Goal: Task Accomplishment & Management: Use online tool/utility

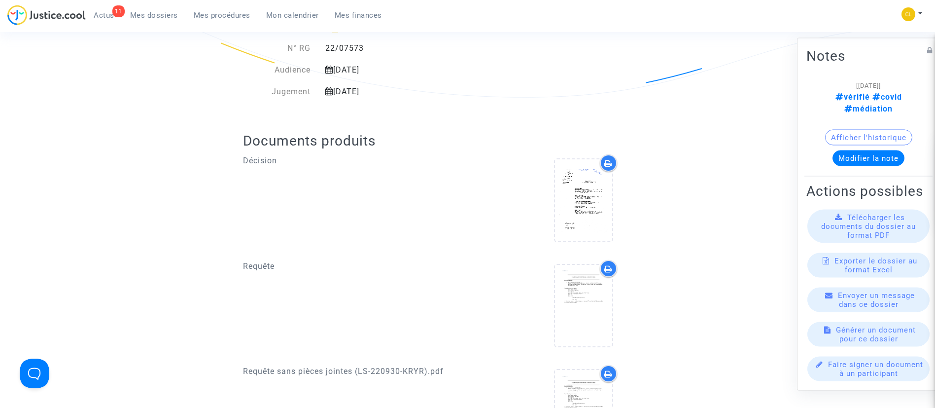
click at [175, 11] on span "Mes dossiers" at bounding box center [154, 15] width 48 height 9
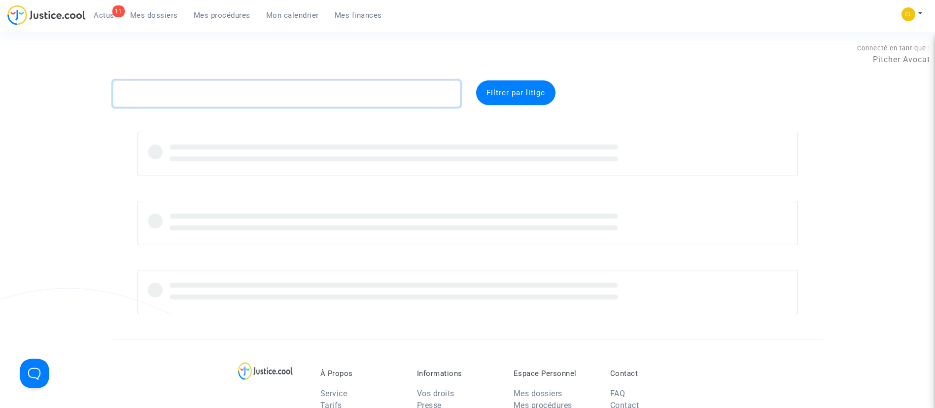
click at [257, 91] on textarea at bounding box center [287, 93] width 348 height 27
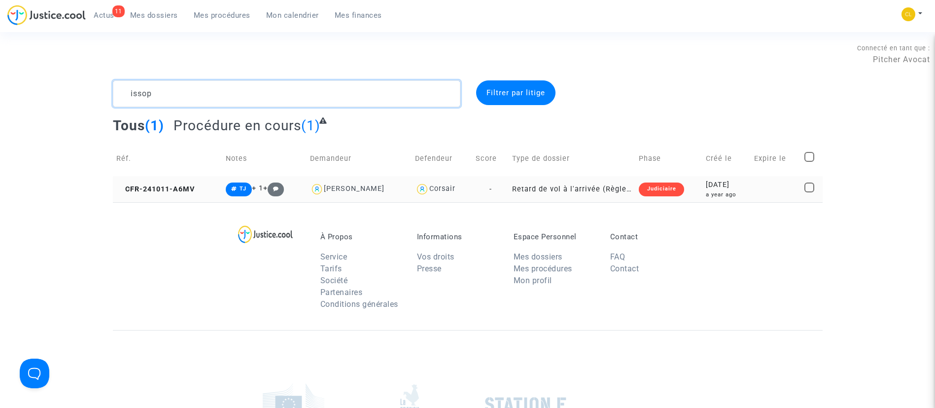
type textarea "issop"
click at [762, 182] on td at bounding box center [776, 189] width 50 height 26
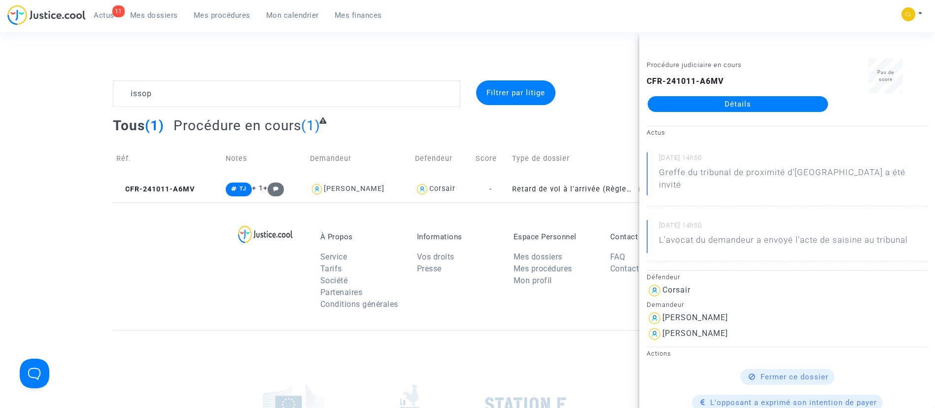
click at [712, 106] on link "Détails" at bounding box center [738, 104] width 180 height 16
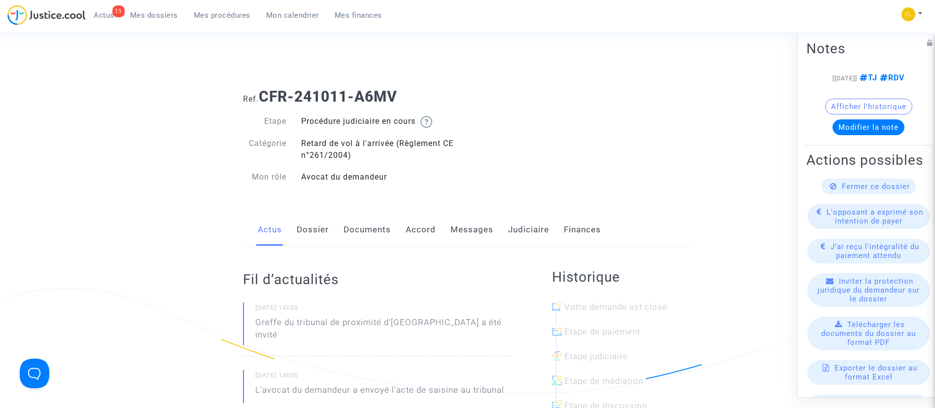
click at [511, 231] on link "Judiciaire" at bounding box center [528, 229] width 41 height 33
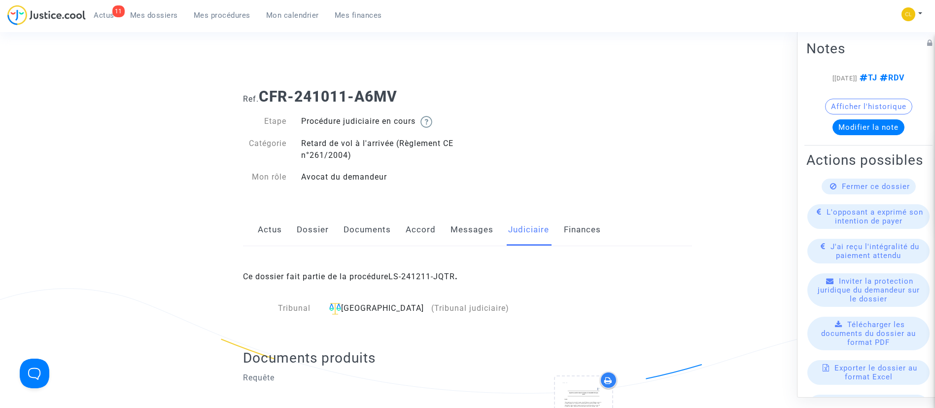
click at [478, 223] on link "Messages" at bounding box center [472, 229] width 43 height 33
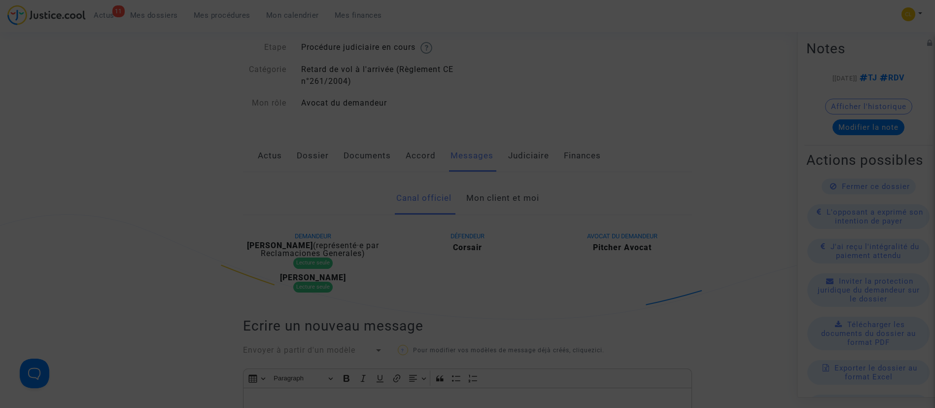
scroll to position [424, 0]
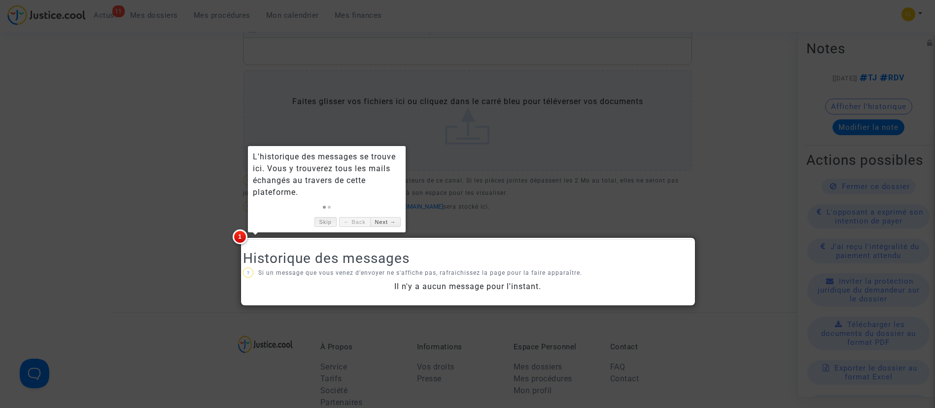
click at [317, 221] on link "Skip" at bounding box center [326, 222] width 22 height 10
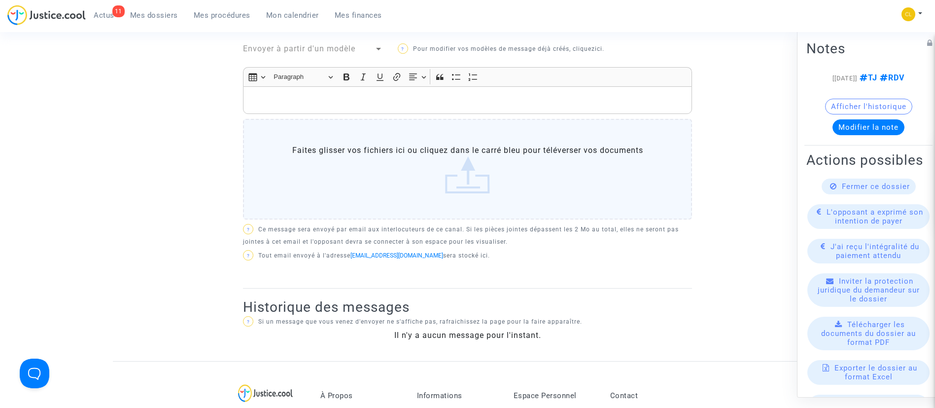
scroll to position [0, 0]
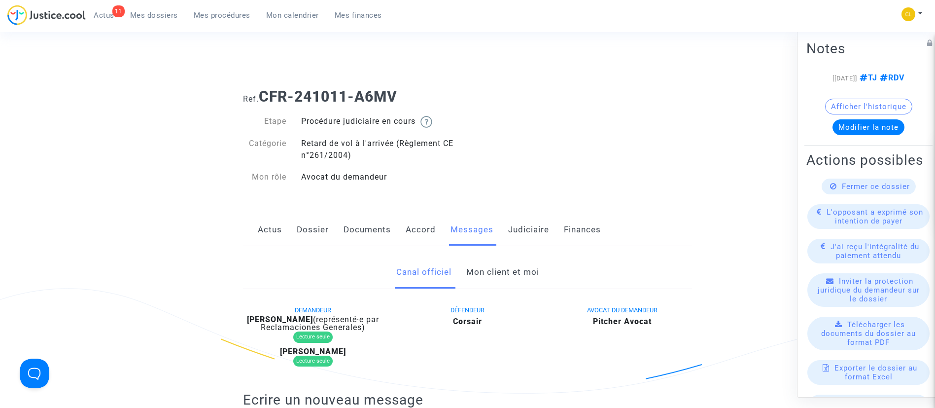
click at [420, 236] on link "Accord" at bounding box center [421, 229] width 30 height 33
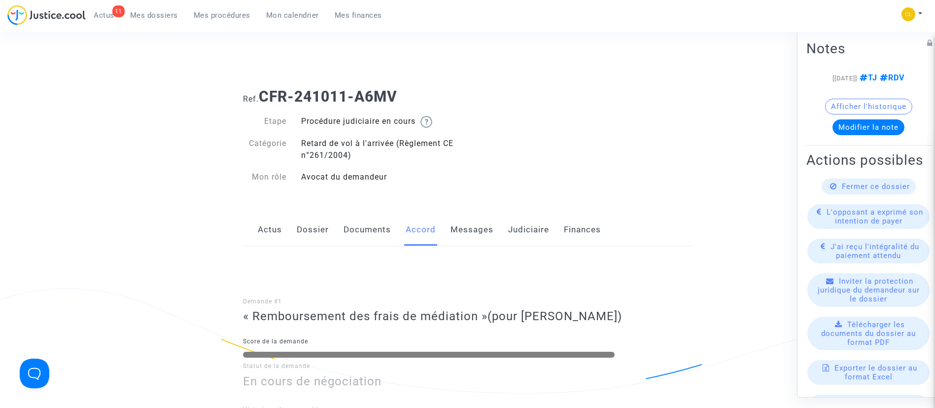
click at [466, 229] on link "Messages" at bounding box center [472, 229] width 43 height 33
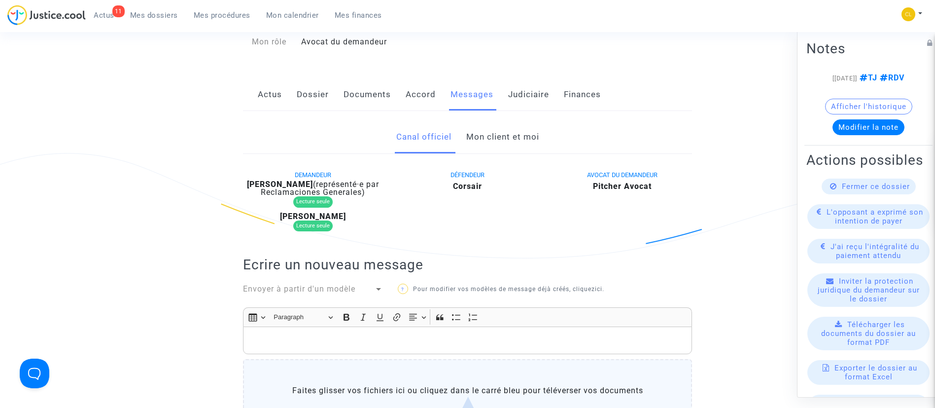
scroll to position [148, 0]
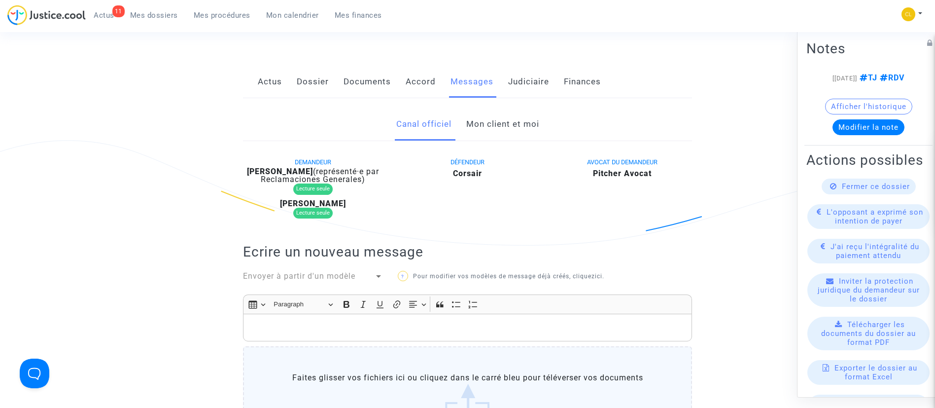
click at [528, 93] on link "Judiciaire" at bounding box center [528, 82] width 41 height 33
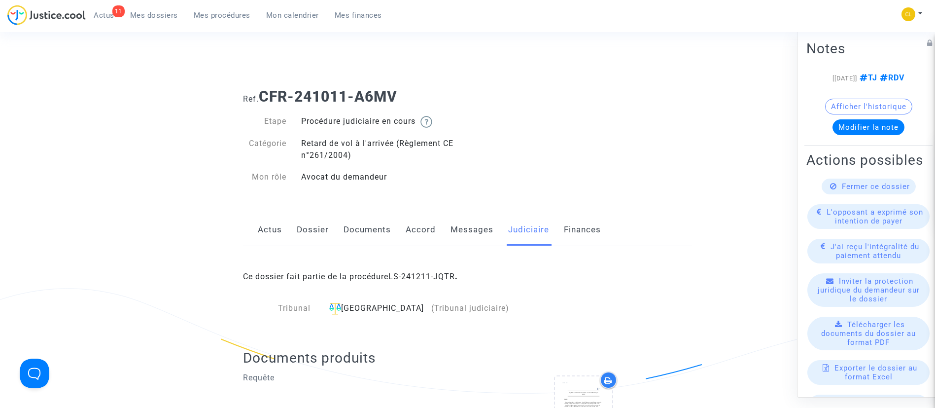
click at [435, 226] on div "Actus Dossier Documents Accord Messages Judiciaire Finances" at bounding box center [467, 229] width 449 height 33
click at [475, 236] on link "Messages" at bounding box center [472, 229] width 43 height 33
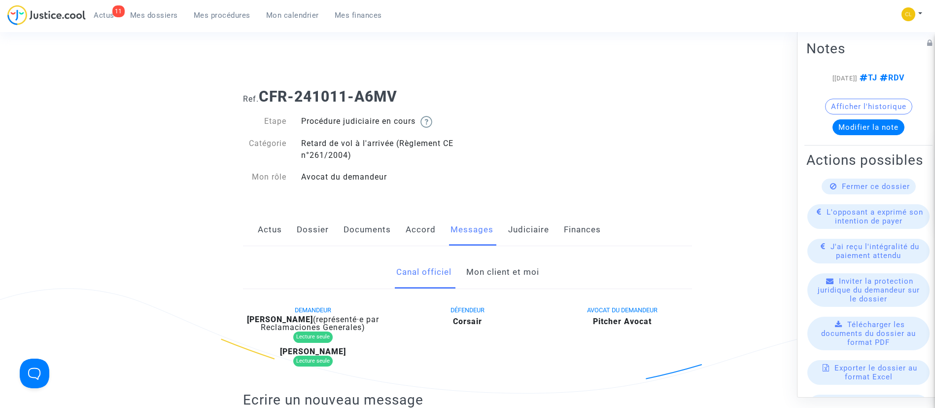
click at [495, 275] on link "Mon client et moi" at bounding box center [502, 272] width 73 height 33
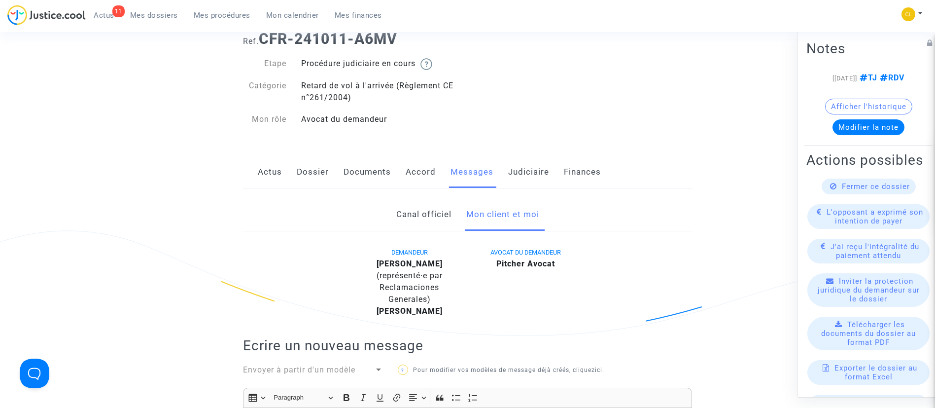
scroll to position [66, 0]
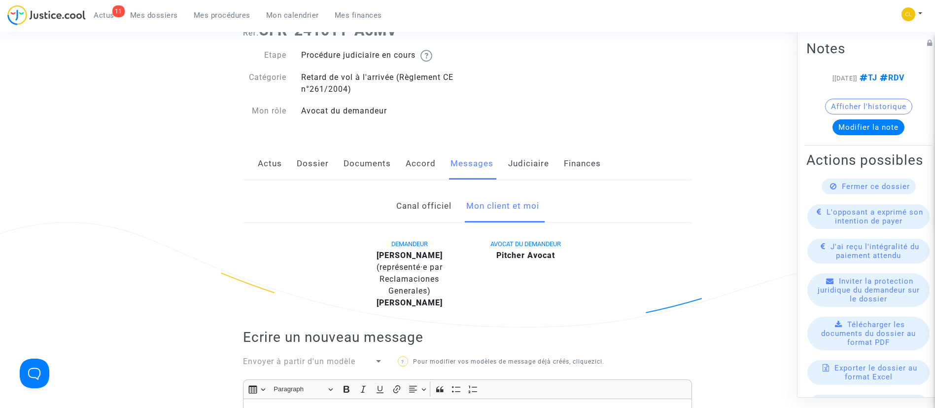
click at [440, 200] on link "Canal officiel" at bounding box center [423, 206] width 55 height 33
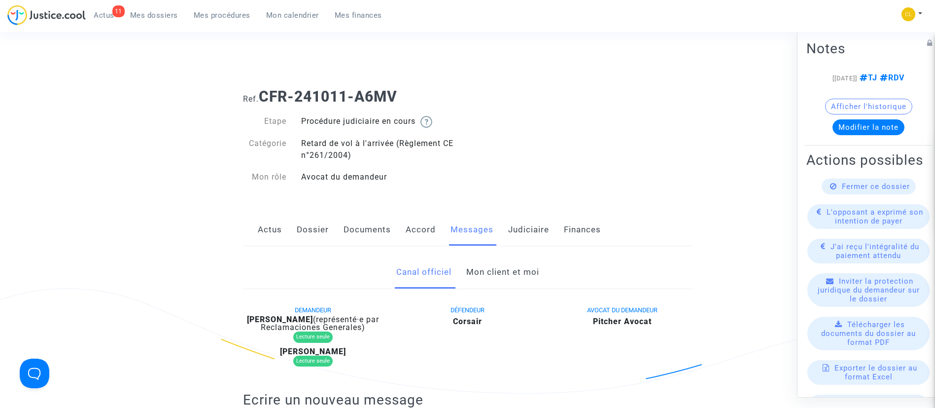
click at [496, 274] on link "Mon client et moi" at bounding box center [502, 272] width 73 height 33
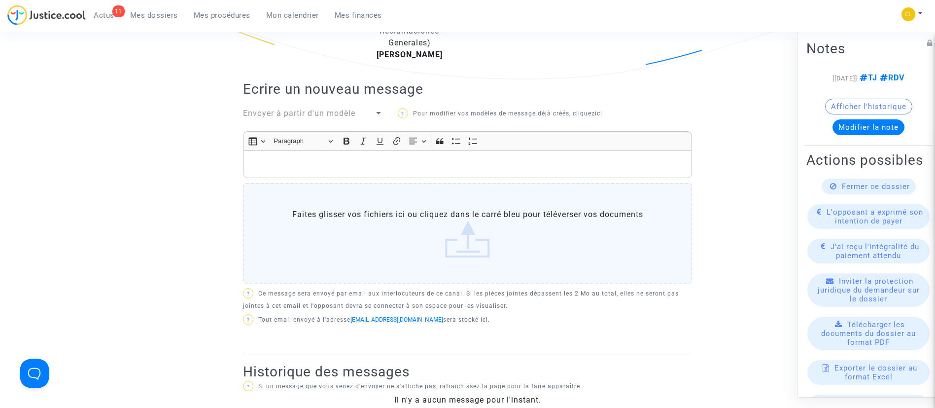
scroll to position [316, 0]
click at [382, 169] on div "Rich Text Editor, main" at bounding box center [467, 163] width 449 height 28
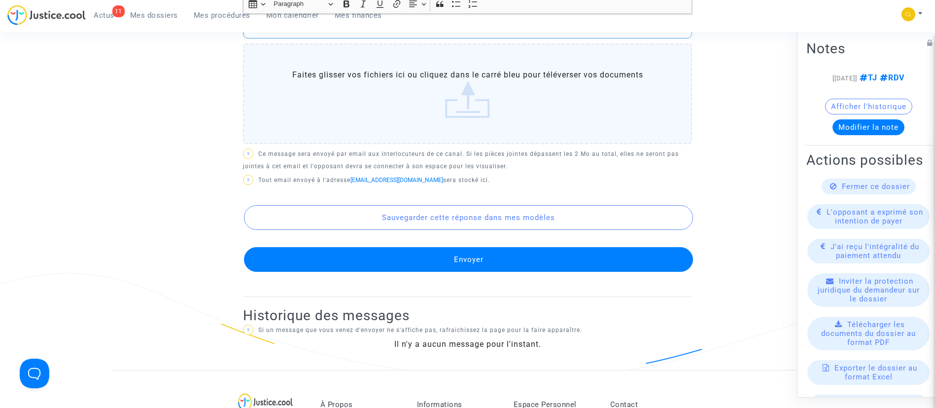
scroll to position [537, 0]
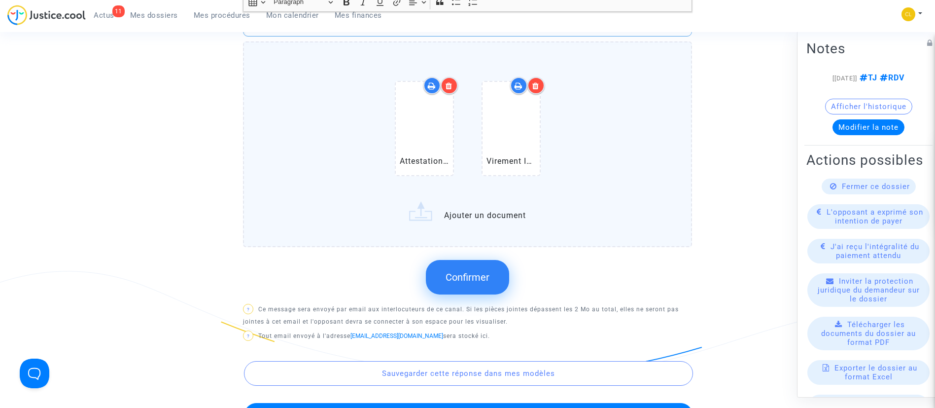
click at [479, 282] on span "Confirmer" at bounding box center [468, 277] width 44 height 12
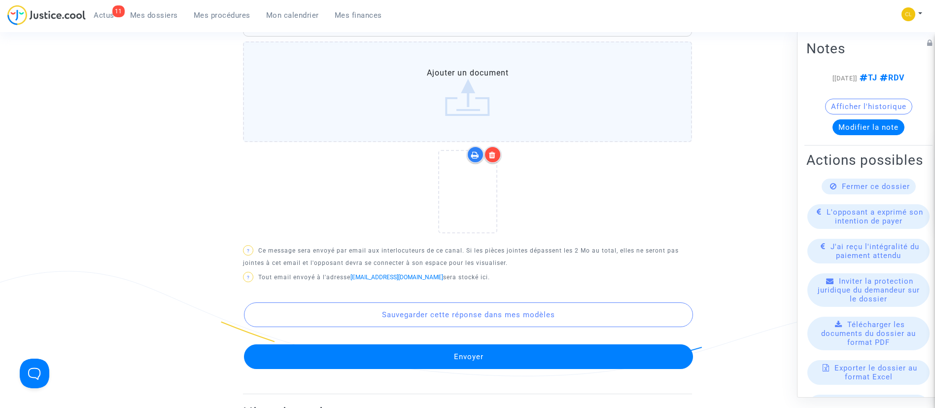
click at [458, 351] on button "Envoyer" at bounding box center [468, 356] width 449 height 25
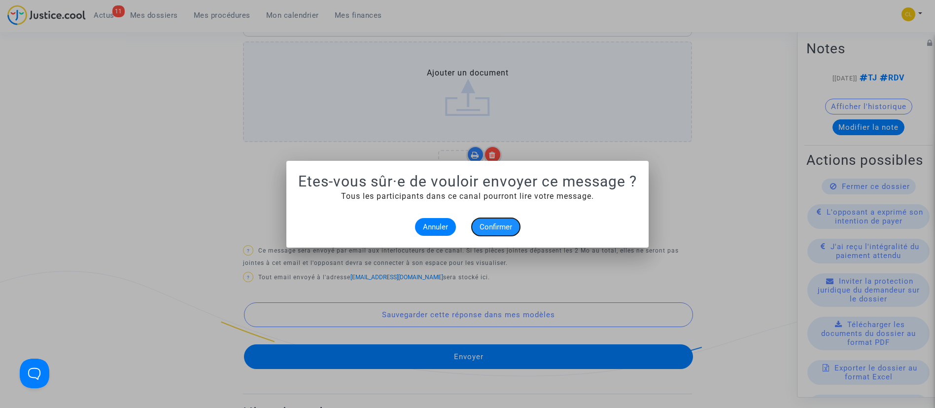
click at [498, 230] on span "Confirmer" at bounding box center [496, 226] width 33 height 9
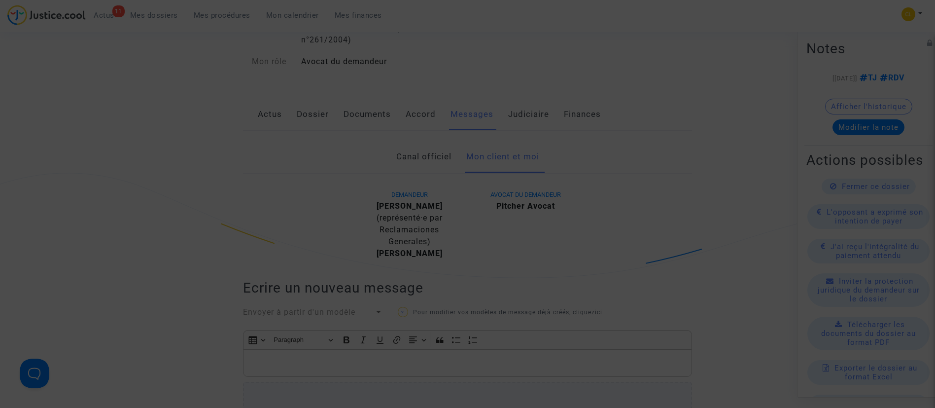
scroll to position [94, 0]
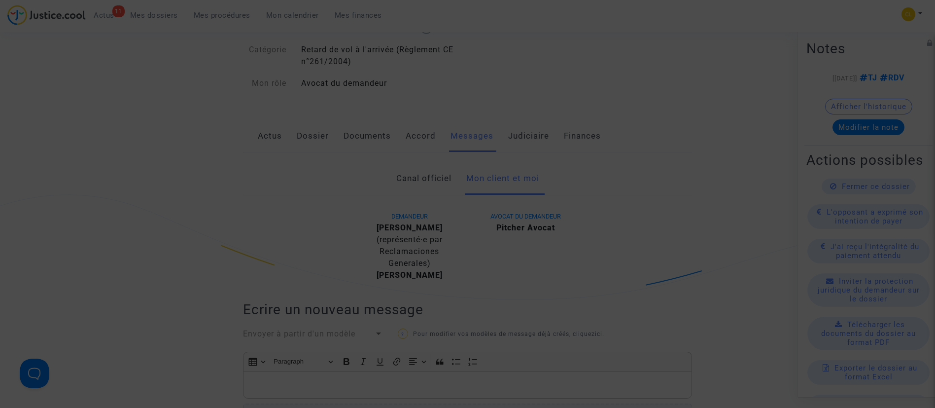
click at [617, 267] on div at bounding box center [467, 204] width 935 height 408
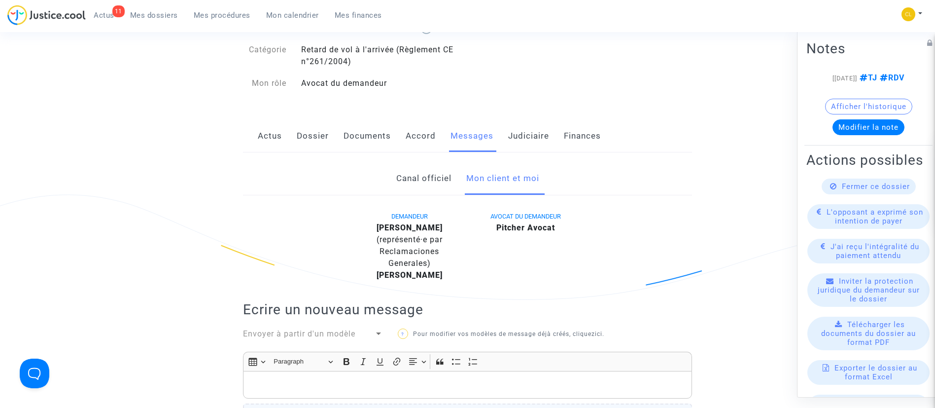
click at [227, 19] on span "Mes procédures" at bounding box center [222, 15] width 57 height 9
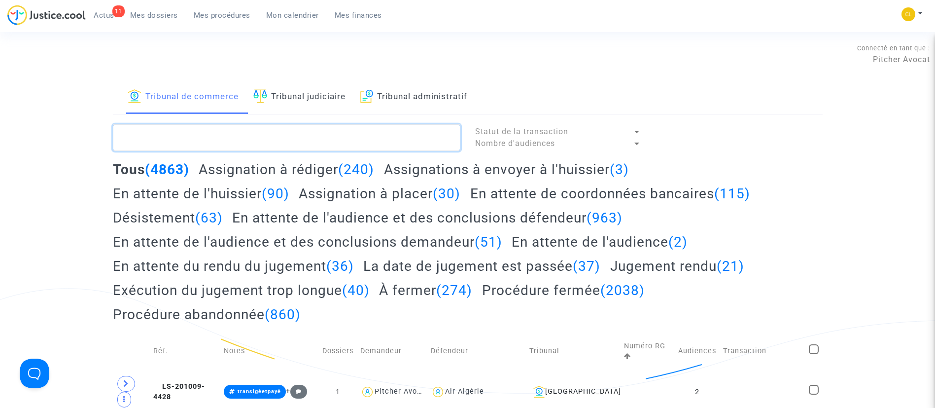
click at [284, 136] on textarea at bounding box center [287, 137] width 348 height 27
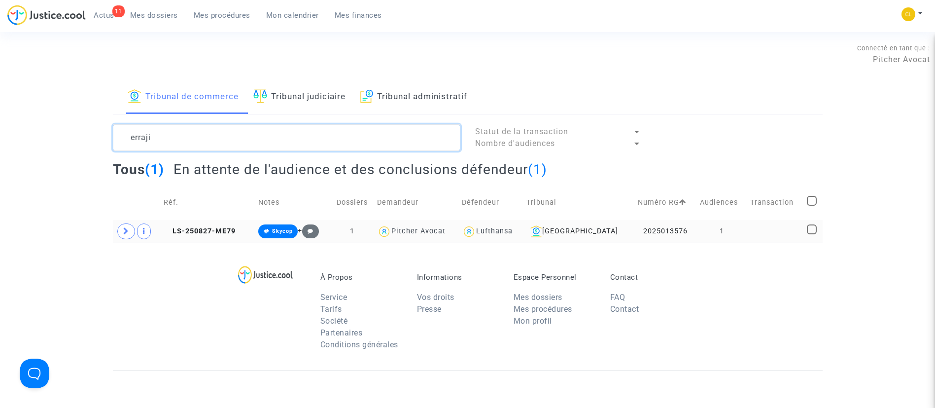
type textarea "erraji"
click at [760, 237] on td at bounding box center [775, 231] width 57 height 23
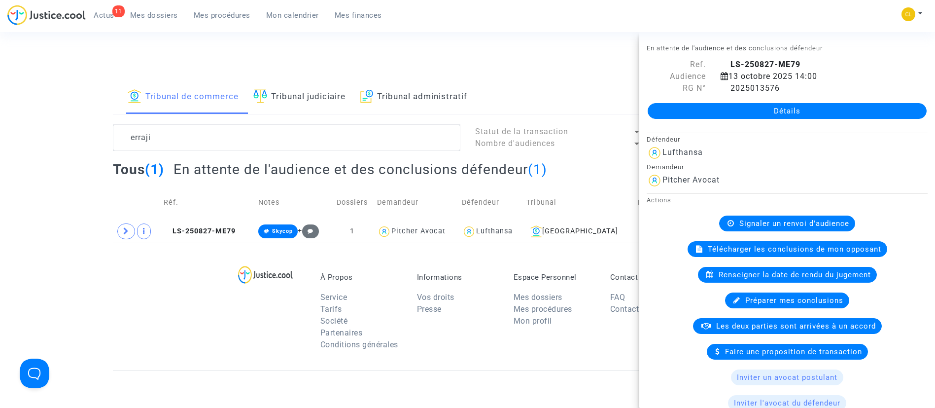
drag, startPoint x: 724, startPoint y: 88, endPoint x: 731, endPoint y: 80, distance: 10.6
click at [724, 89] on icon at bounding box center [725, 88] width 8 height 8
drag, startPoint x: 332, startPoint y: 96, endPoint x: 332, endPoint y: 105, distance: 8.9
click at [332, 96] on link "Tribunal judiciaire" at bounding box center [299, 97] width 92 height 34
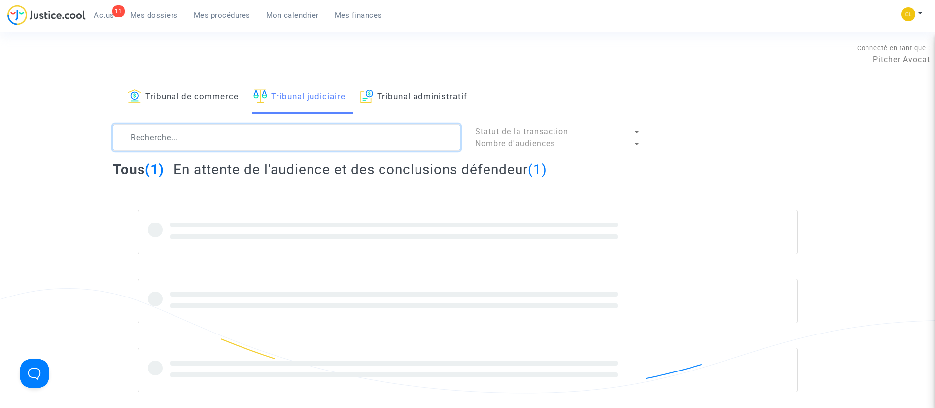
click at [352, 134] on textarea at bounding box center [287, 137] width 348 height 27
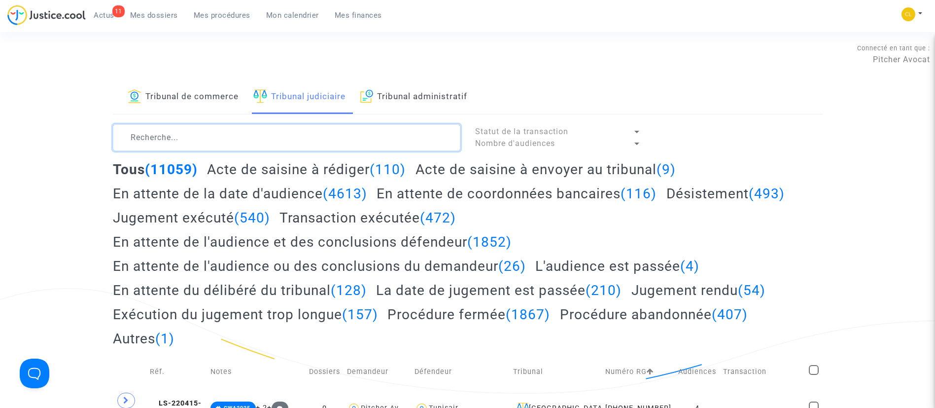
paste textarea "ARRIZABALAGA"
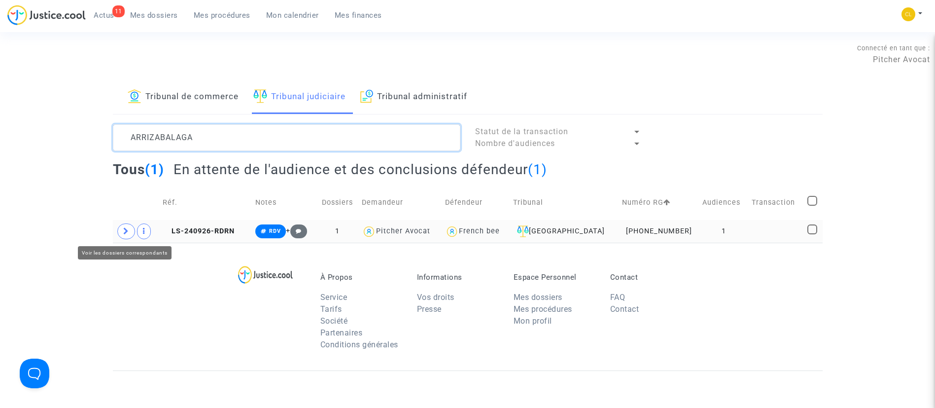
type textarea "ARRIZABALAGA"
click at [125, 231] on icon at bounding box center [126, 230] width 6 height 7
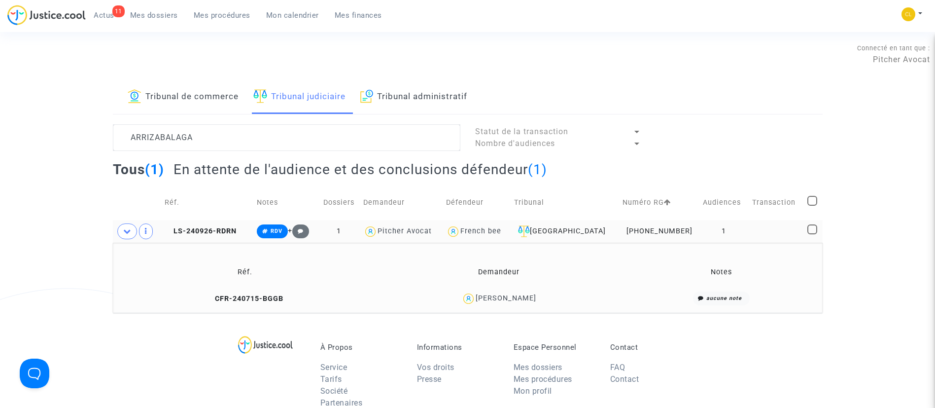
click at [530, 294] on div "[PERSON_NAME]" at bounding box center [506, 298] width 61 height 8
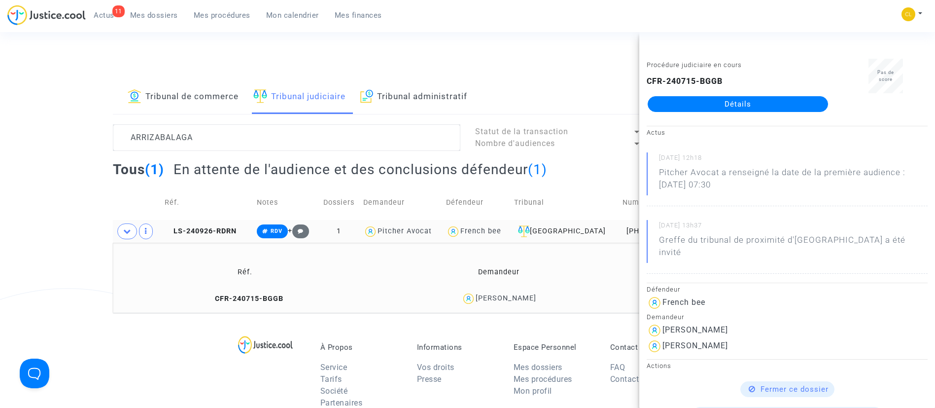
click at [785, 104] on link "Détails" at bounding box center [738, 104] width 180 height 16
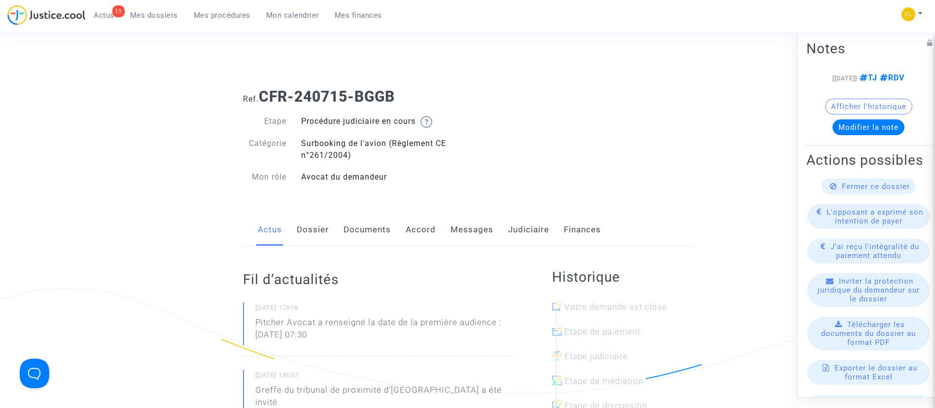
click at [398, 229] on div "Actus Dossier Documents Accord Messages Judiciaire Finances" at bounding box center [467, 229] width 449 height 33
drag, startPoint x: 414, startPoint y: 230, endPoint x: 423, endPoint y: 231, distance: 8.9
click at [414, 229] on link "Accord" at bounding box center [421, 229] width 30 height 33
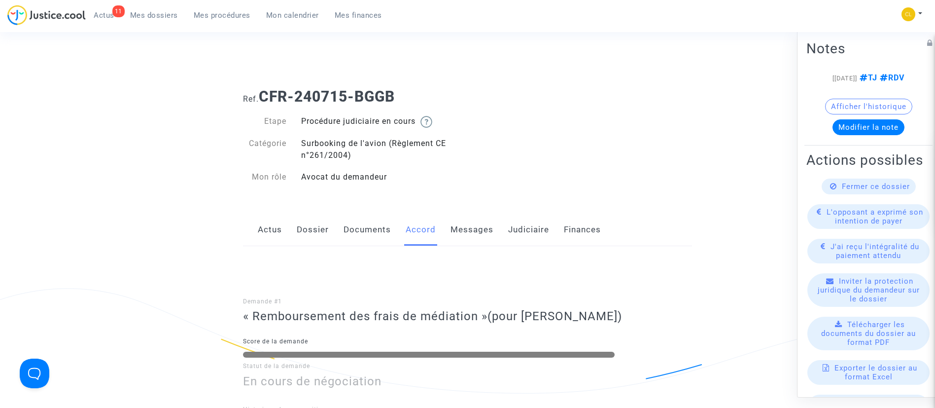
click at [475, 235] on link "Messages" at bounding box center [472, 229] width 43 height 33
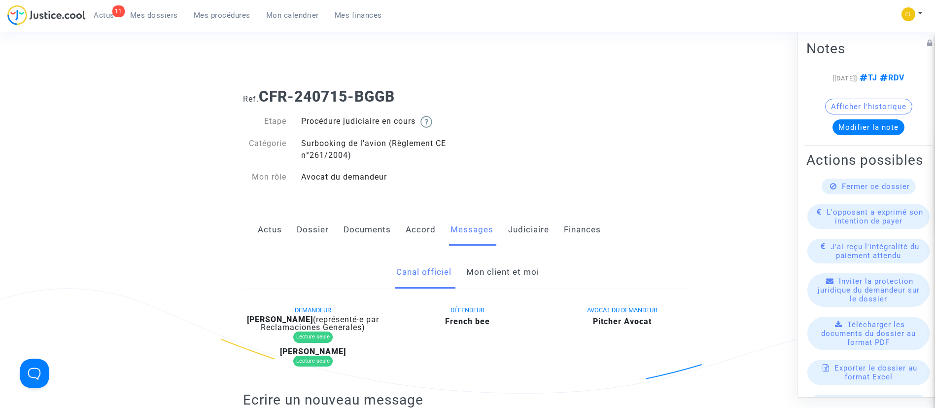
click at [509, 281] on link "Mon client et moi" at bounding box center [502, 272] width 73 height 33
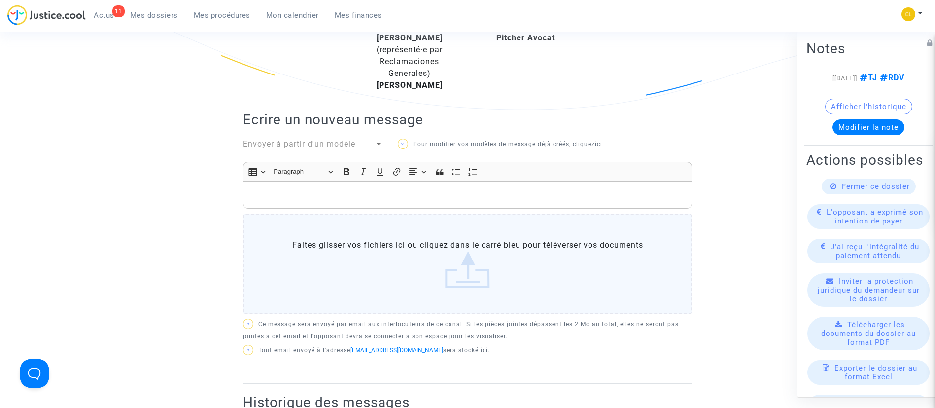
scroll to position [266, 0]
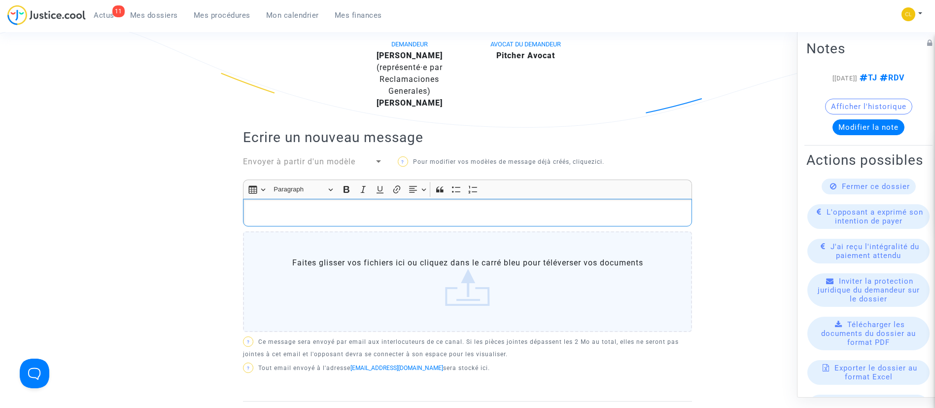
click at [376, 218] on p "Rich Text Editor, main" at bounding box center [467, 213] width 439 height 12
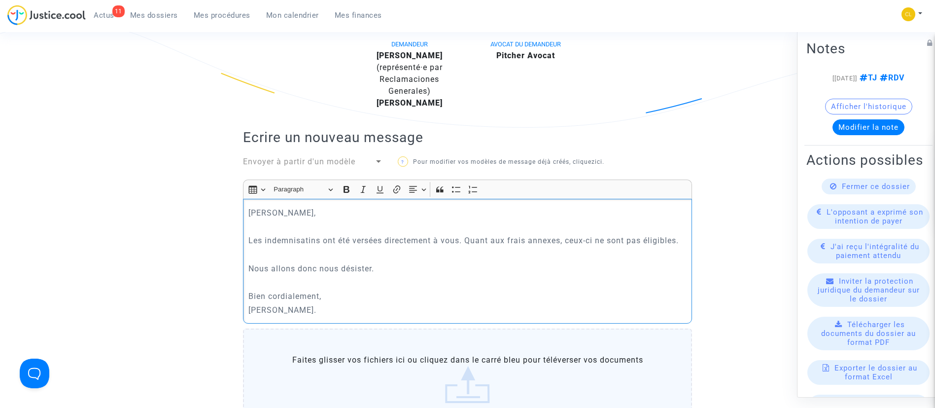
drag, startPoint x: 305, startPoint y: 258, endPoint x: 299, endPoint y: 251, distance: 9.4
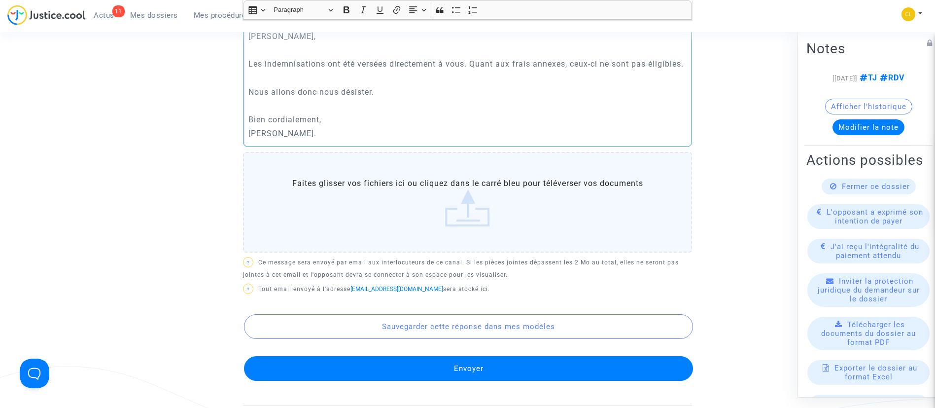
scroll to position [488, 0]
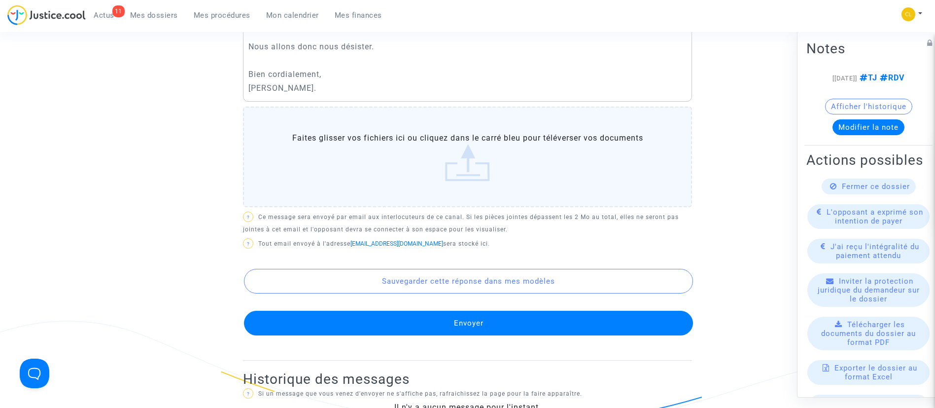
click at [499, 335] on button "Envoyer" at bounding box center [468, 323] width 449 height 25
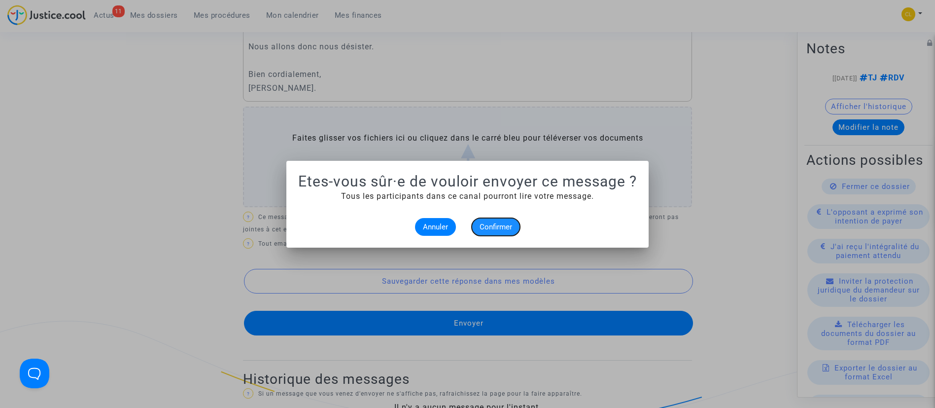
click at [495, 224] on span "Confirmer" at bounding box center [496, 226] width 33 height 9
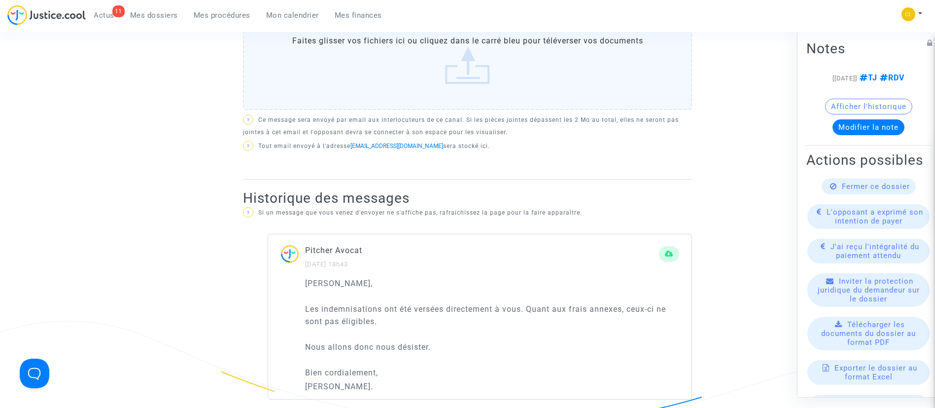
drag, startPoint x: 223, startPoint y: 18, endPoint x: 245, endPoint y: 46, distance: 35.4
click at [223, 18] on span "Mes procédures" at bounding box center [222, 15] width 57 height 9
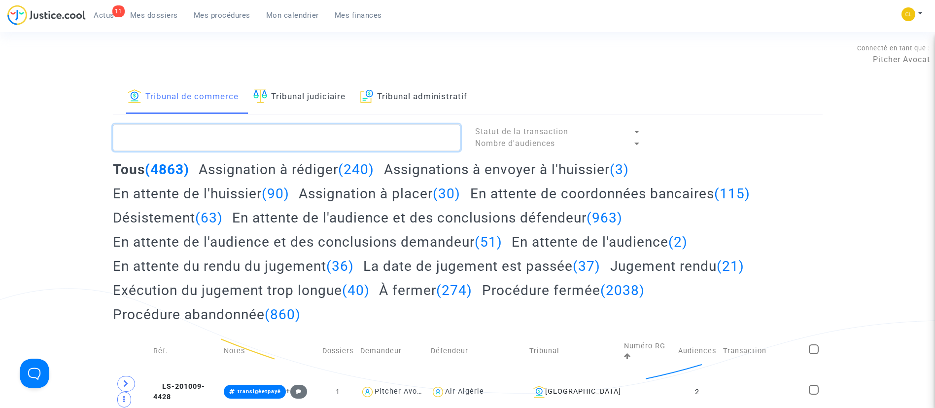
click at [309, 142] on textarea at bounding box center [287, 137] width 348 height 27
paste textarea "POTUCKOVA"
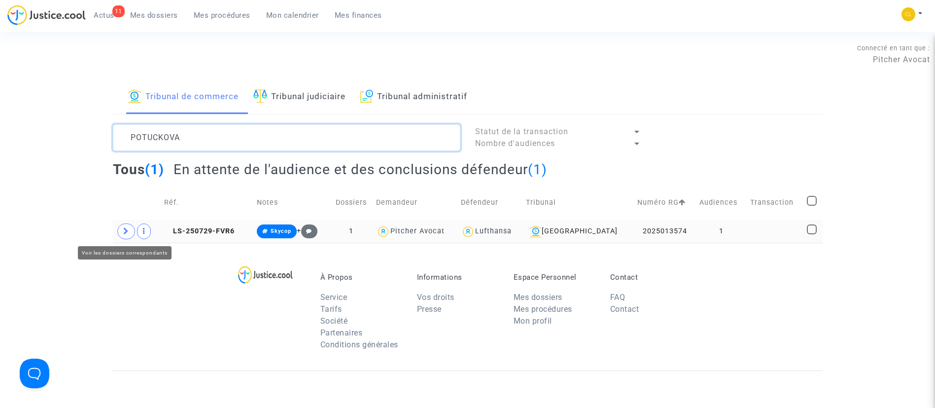
type textarea "POTUCKOVA"
click at [124, 238] on span at bounding box center [126, 231] width 18 height 16
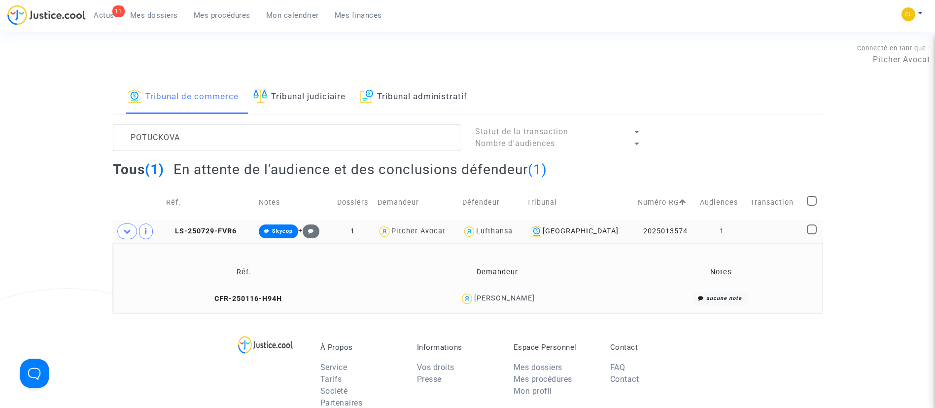
click at [775, 236] on td at bounding box center [775, 231] width 57 height 23
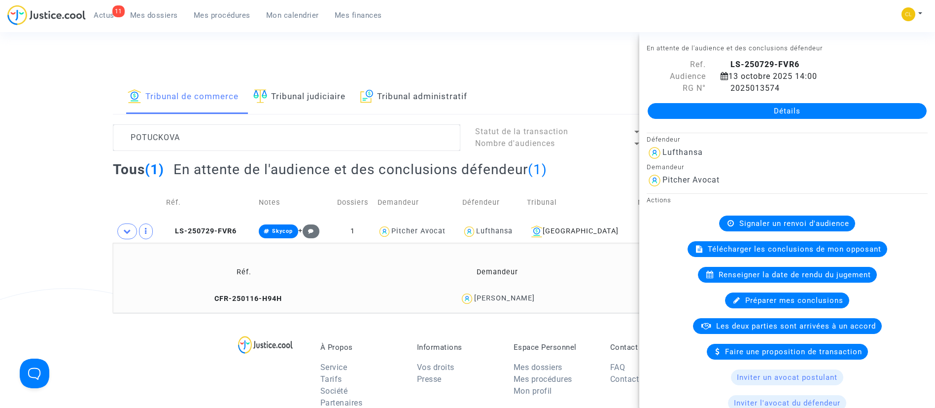
click at [792, 122] on div "Détails" at bounding box center [787, 111] width 296 height 34
click at [821, 111] on link "Détails" at bounding box center [787, 111] width 279 height 16
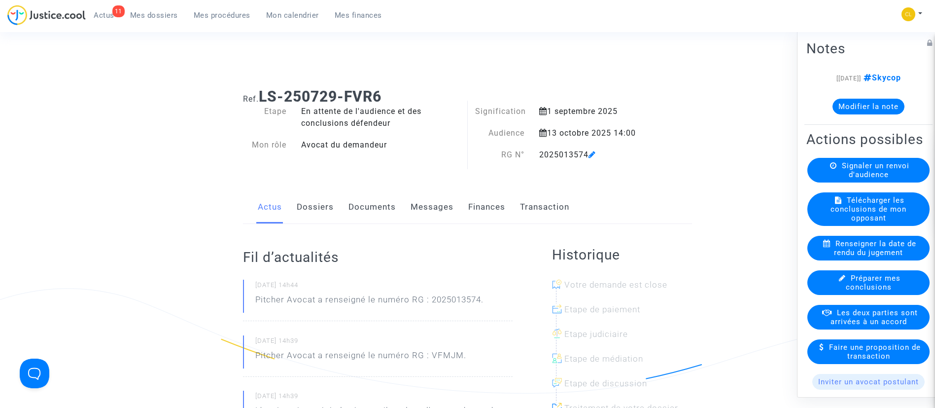
click at [471, 209] on link "Finances" at bounding box center [486, 207] width 37 height 33
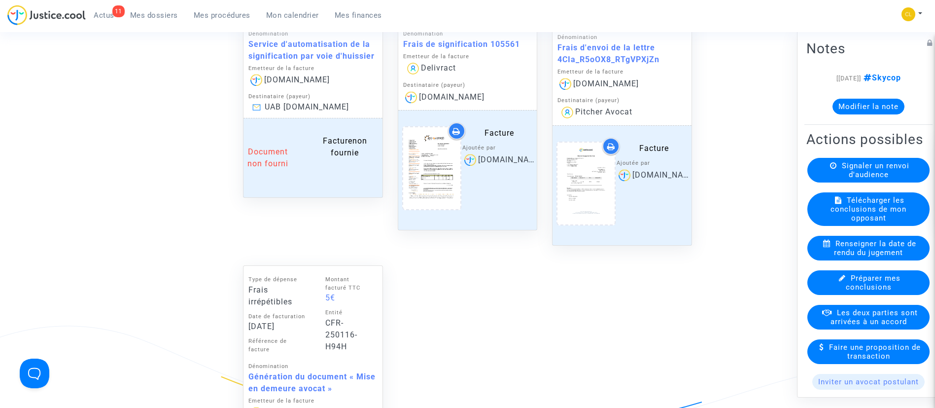
scroll to position [1035, 0]
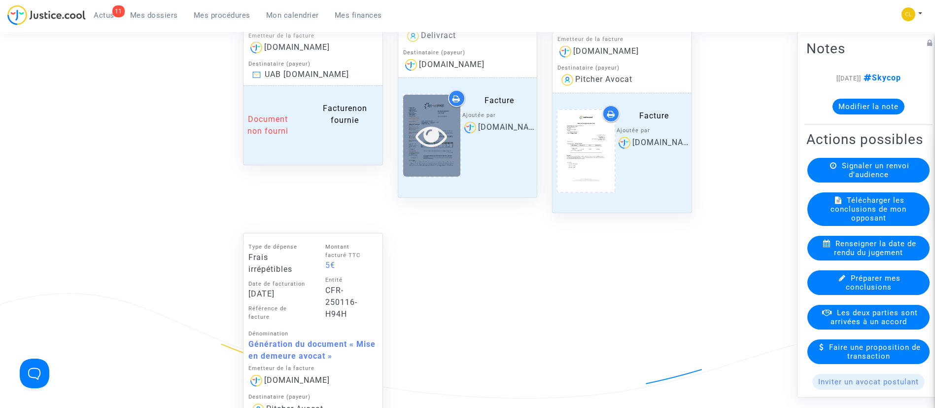
click at [448, 133] on icon at bounding box center [432, 136] width 32 height 32
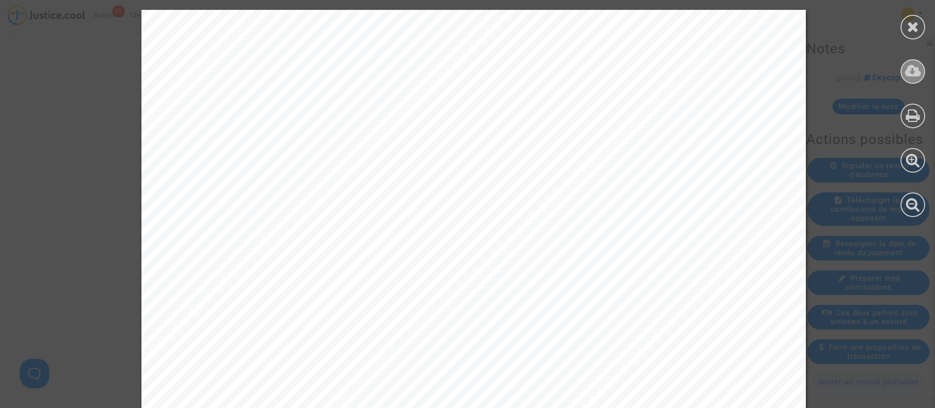
click at [916, 68] on icon at bounding box center [913, 71] width 16 height 15
click at [913, 19] on icon at bounding box center [913, 26] width 12 height 15
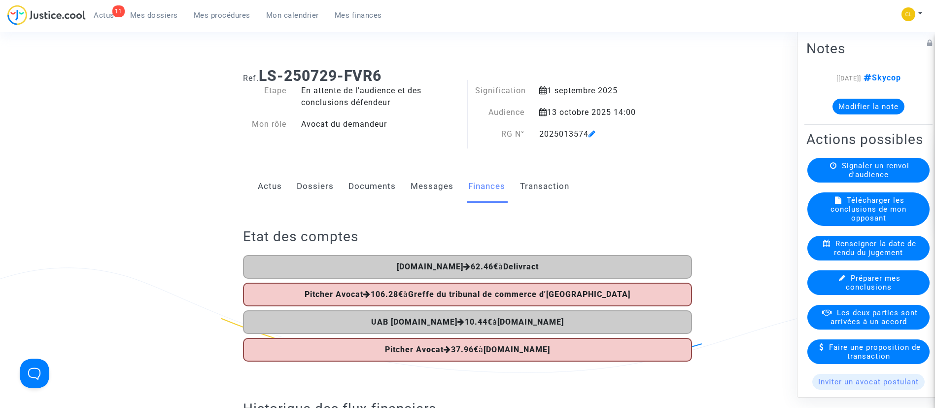
scroll to position [0, 0]
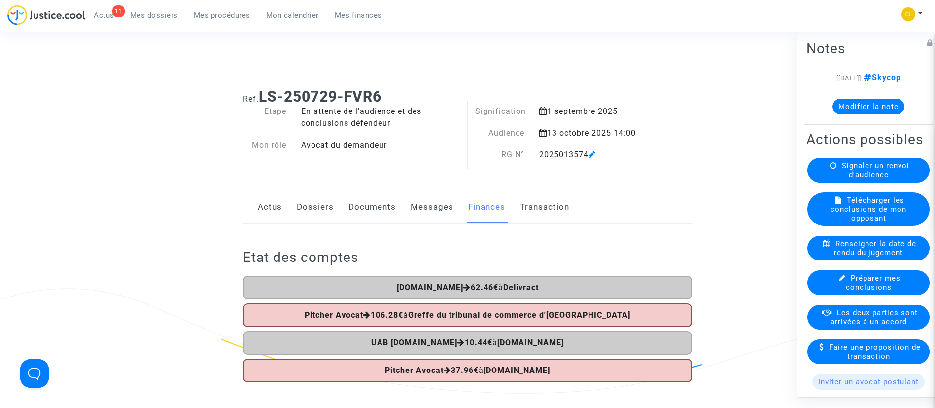
click at [342, 208] on div "Actus Dossiers Documents Messages Finances Transaction" at bounding box center [467, 207] width 449 height 33
click at [319, 206] on link "Dossiers" at bounding box center [315, 207] width 37 height 33
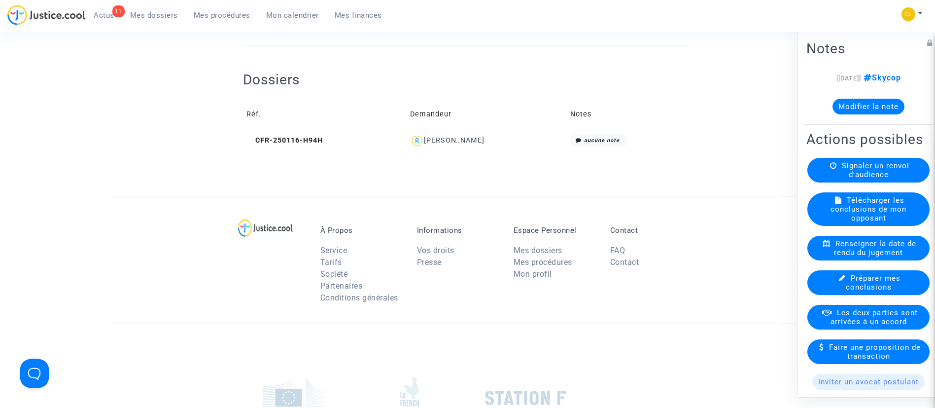
scroll to position [254, 0]
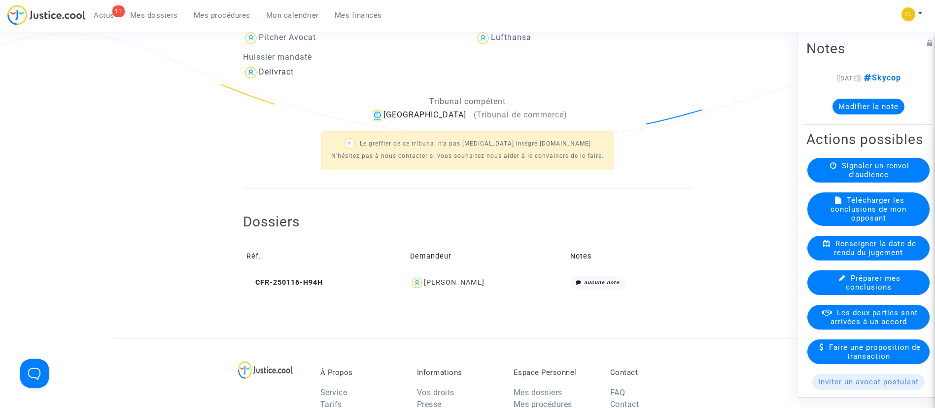
click at [460, 278] on div "[PERSON_NAME]" at bounding box center [454, 282] width 61 height 8
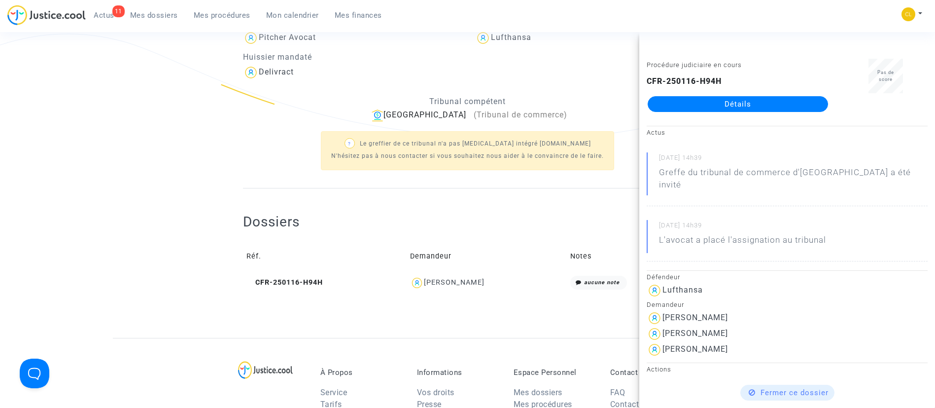
click at [755, 111] on link "Détails" at bounding box center [738, 104] width 180 height 16
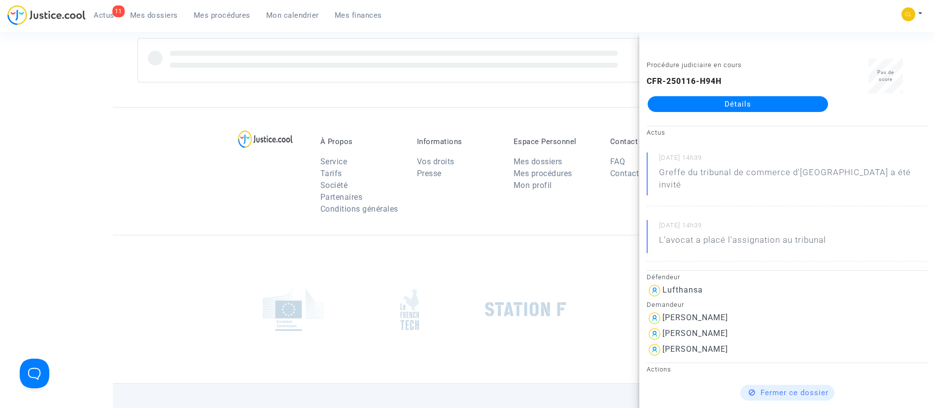
scroll to position [254, 0]
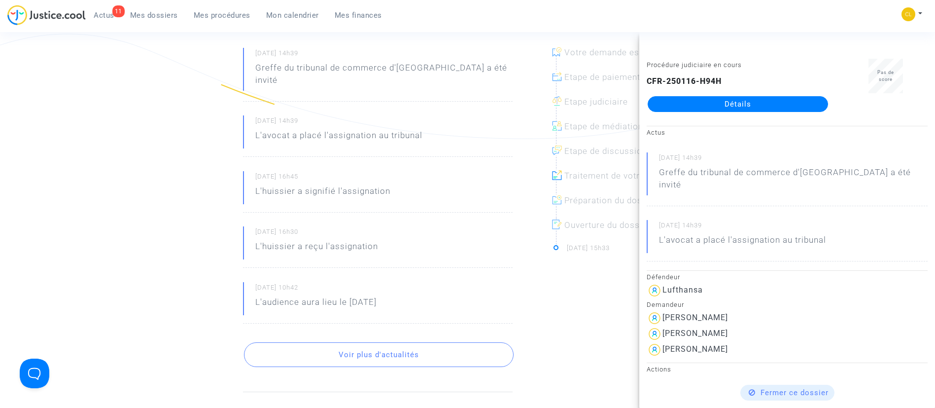
click at [212, 165] on ng-component "Ref. CFR-250116-H94H Etape Procédure judiciaire en cours Catégorie Annulation d…" at bounding box center [468, 294] width 710 height 937
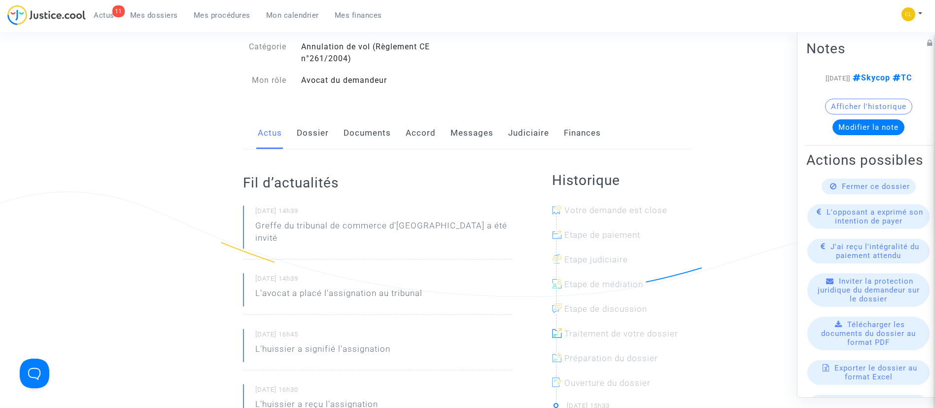
scroll to position [0, 0]
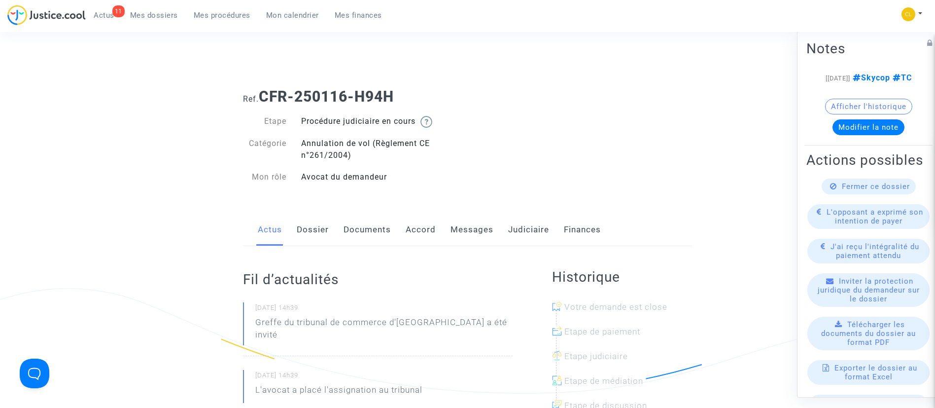
click at [402, 228] on div "Actus Dossier Documents Accord Messages Judiciaire Finances" at bounding box center [467, 229] width 449 height 33
click at [418, 224] on link "Accord" at bounding box center [421, 229] width 30 height 33
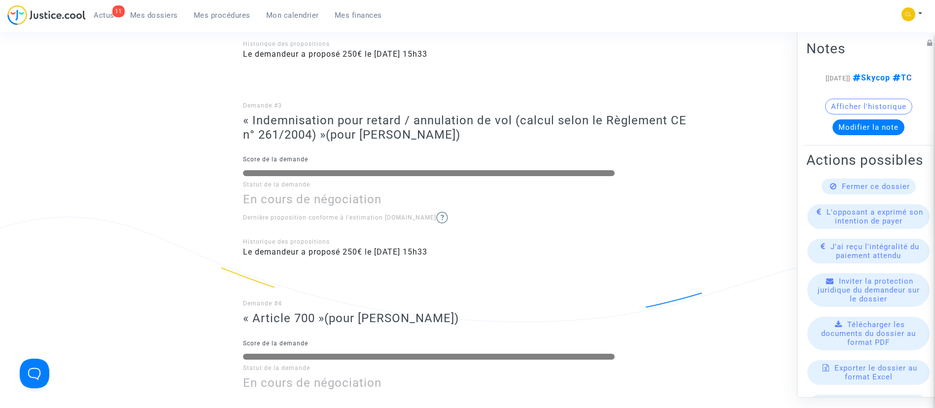
scroll to position [518, 0]
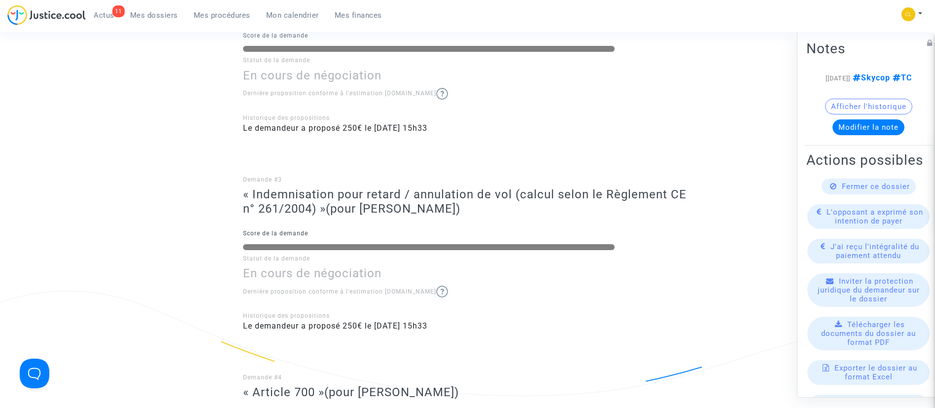
click at [226, 24] on div "11 Actus Mes dossiers Mes procédures Mon calendrier Mes finances" at bounding box center [198, 18] width 383 height 27
click at [218, 14] on span "Mes procédures" at bounding box center [222, 15] width 57 height 9
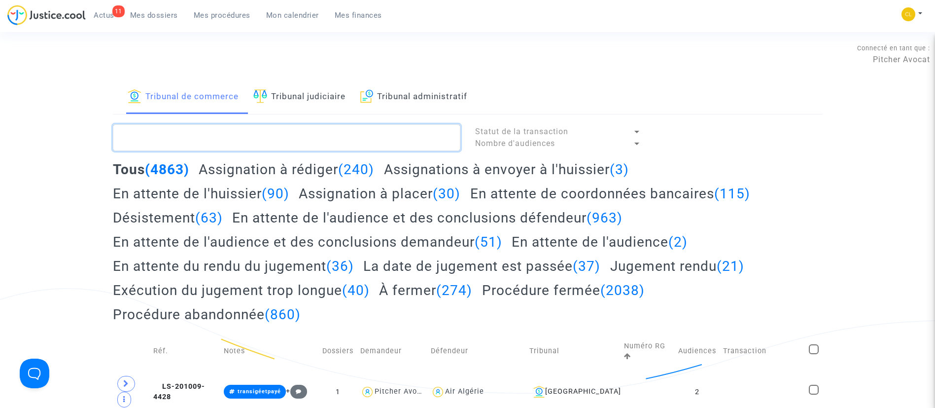
click at [286, 133] on textarea at bounding box center [287, 137] width 348 height 27
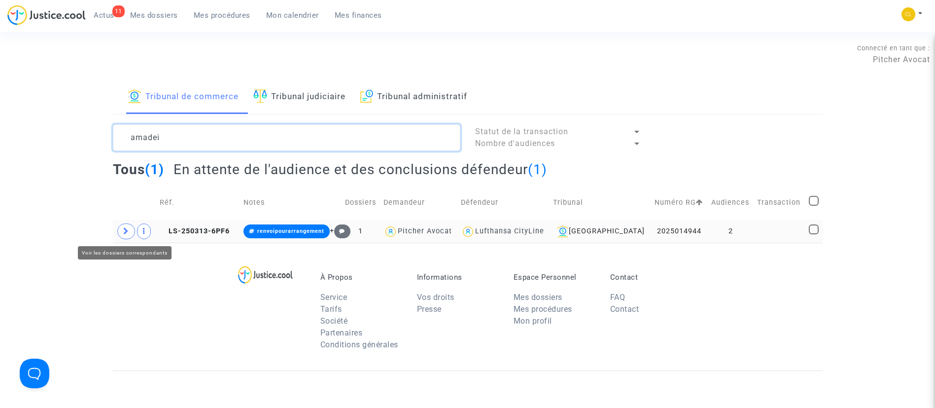
type textarea "amadei"
click at [119, 236] on span at bounding box center [126, 231] width 18 height 16
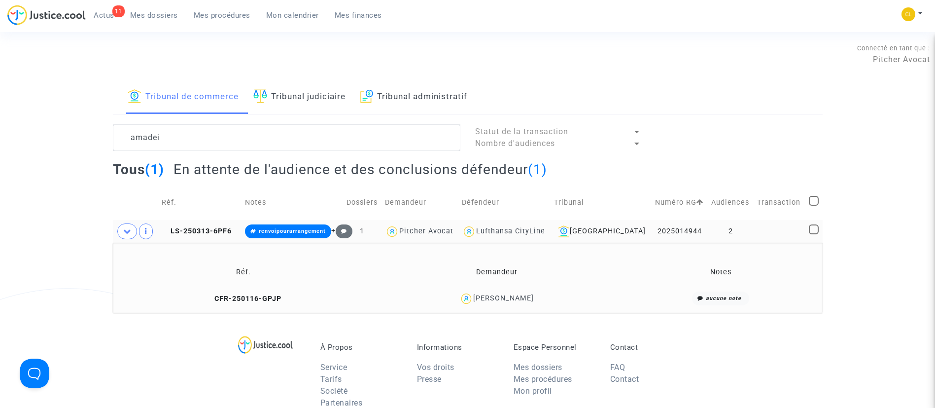
click at [503, 290] on td "[PERSON_NAME]" at bounding box center [496, 298] width 251 height 21
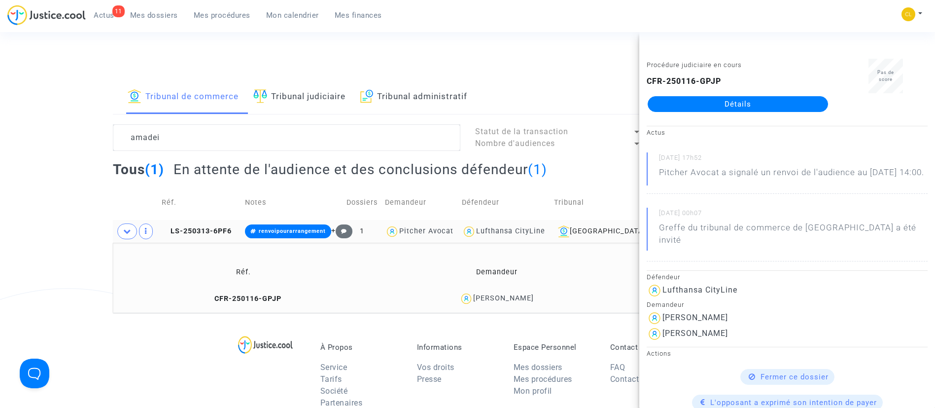
click at [731, 100] on link "Détails" at bounding box center [738, 104] width 180 height 16
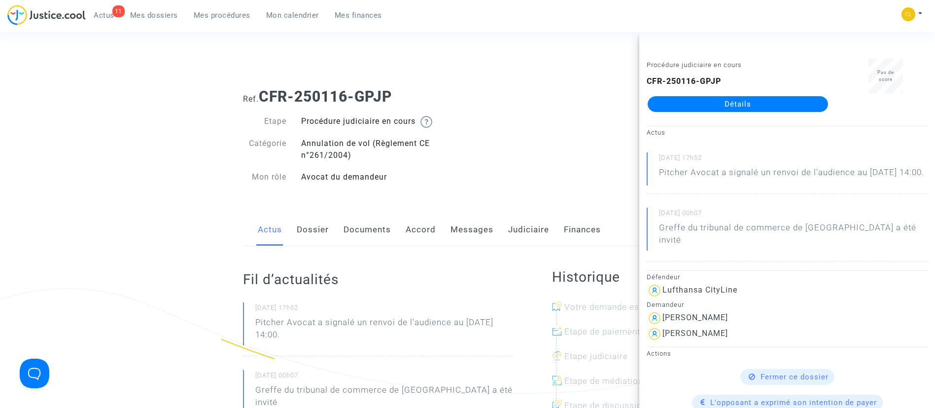
click at [422, 233] on link "Accord" at bounding box center [421, 229] width 30 height 33
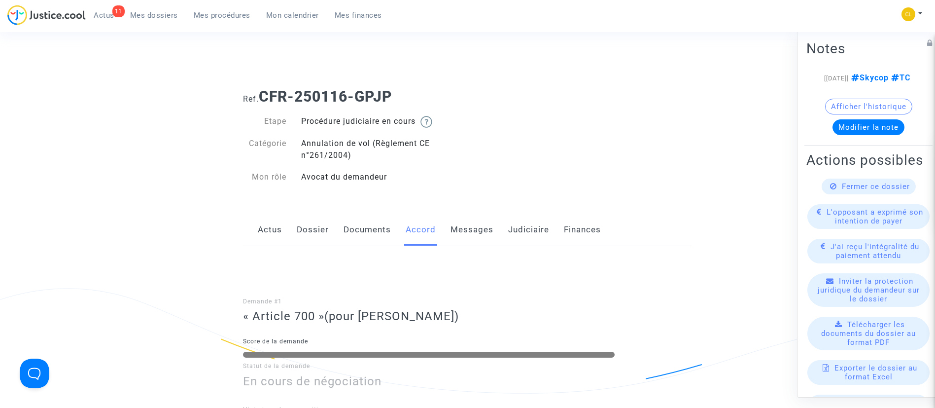
click at [518, 223] on link "Judiciaire" at bounding box center [528, 229] width 41 height 33
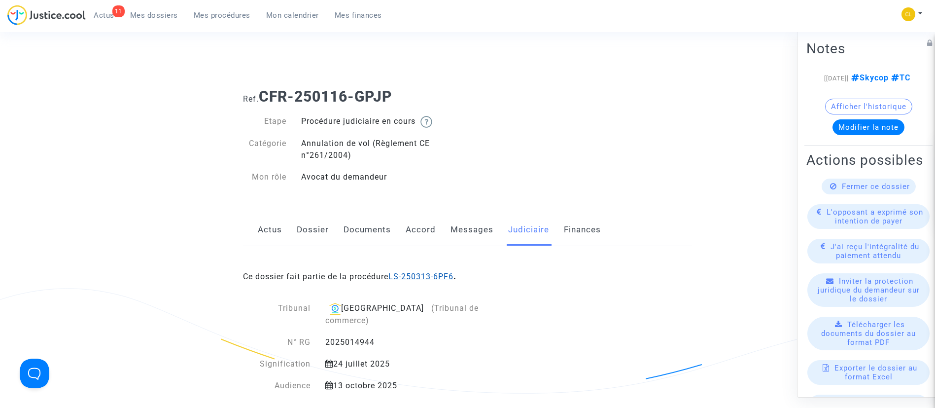
click at [416, 275] on link "LS-250313-6PF6" at bounding box center [420, 276] width 65 height 9
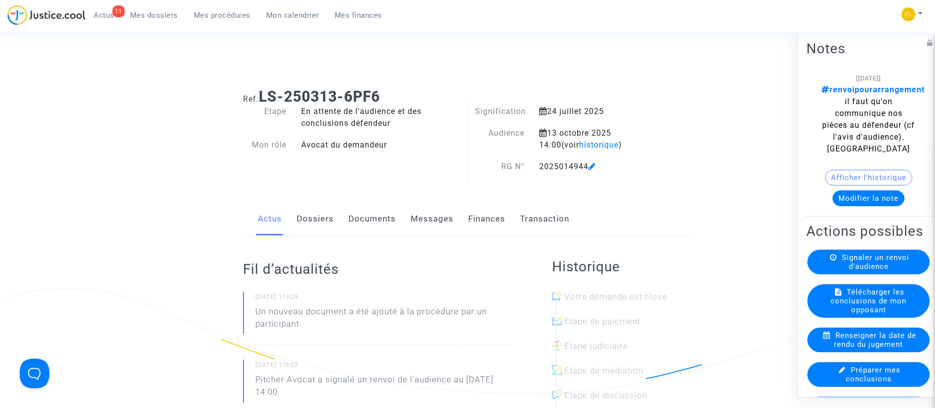
click at [490, 217] on link "Finances" at bounding box center [486, 219] width 37 height 33
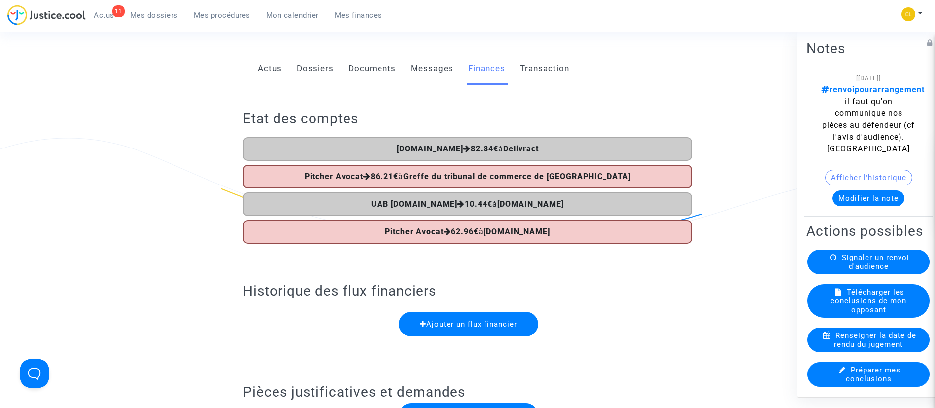
scroll to position [148, 0]
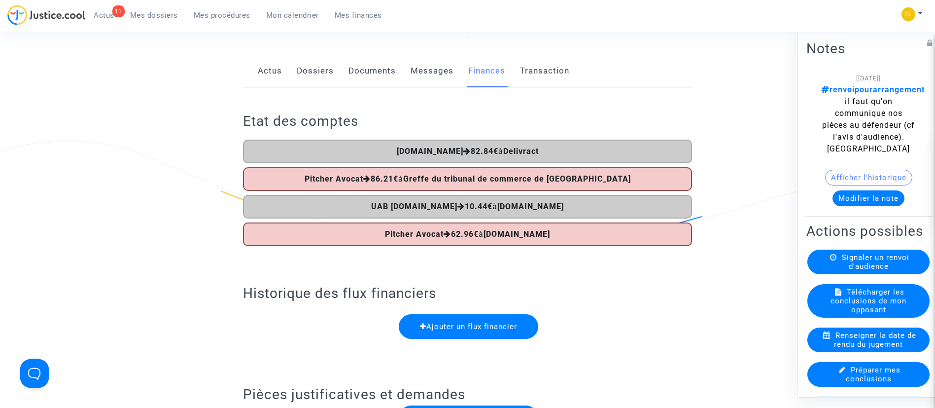
click at [319, 75] on link "Dossiers" at bounding box center [315, 71] width 37 height 33
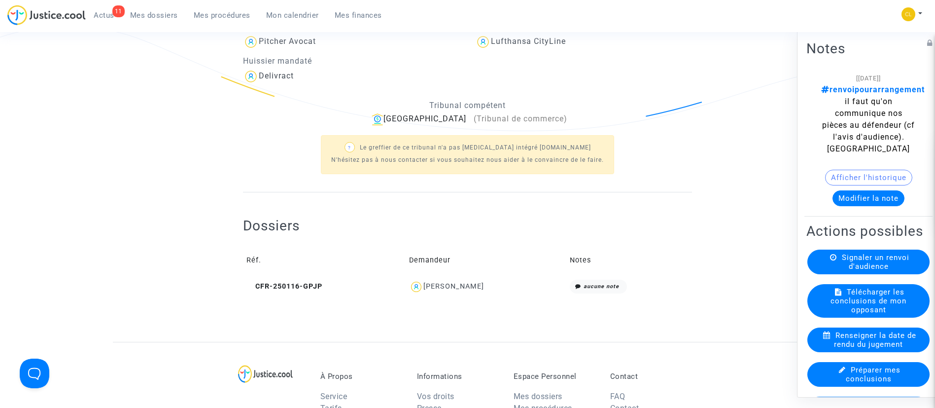
scroll to position [370, 0]
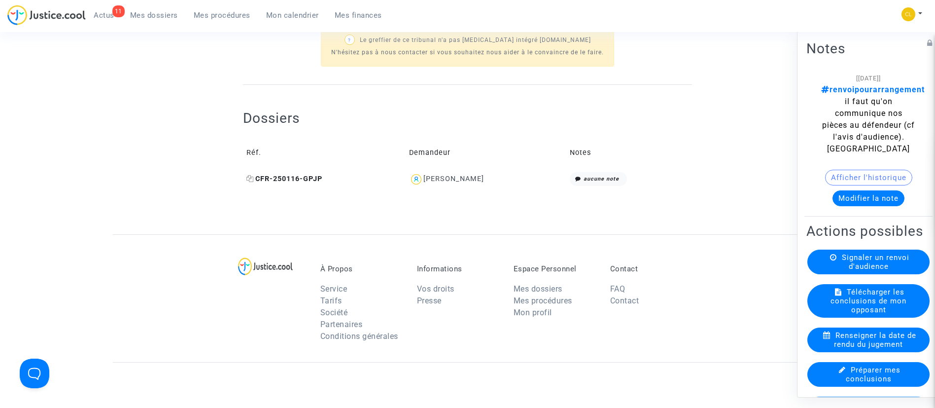
click at [248, 177] on icon at bounding box center [250, 178] width 7 height 7
click at [858, 204] on button "Modifier la note" at bounding box center [869, 198] width 72 height 16
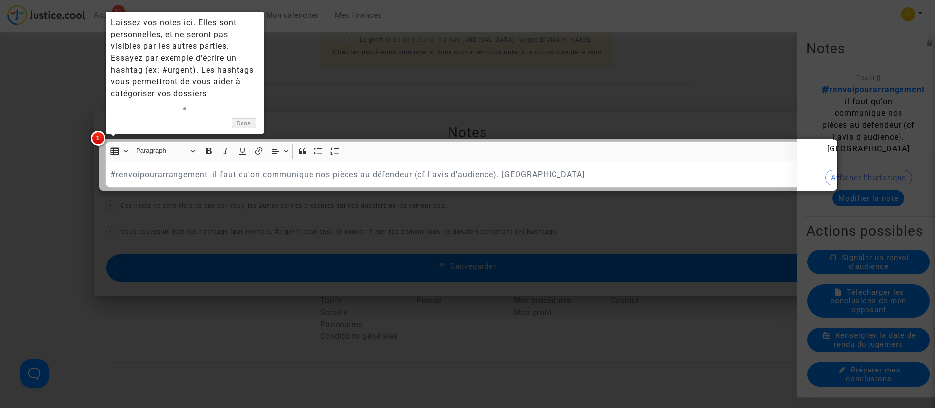
click at [607, 167] on div at bounding box center [469, 165] width 740 height 53
click at [617, 173] on div at bounding box center [469, 165] width 740 height 53
click at [244, 120] on link "Done" at bounding box center [244, 123] width 25 height 10
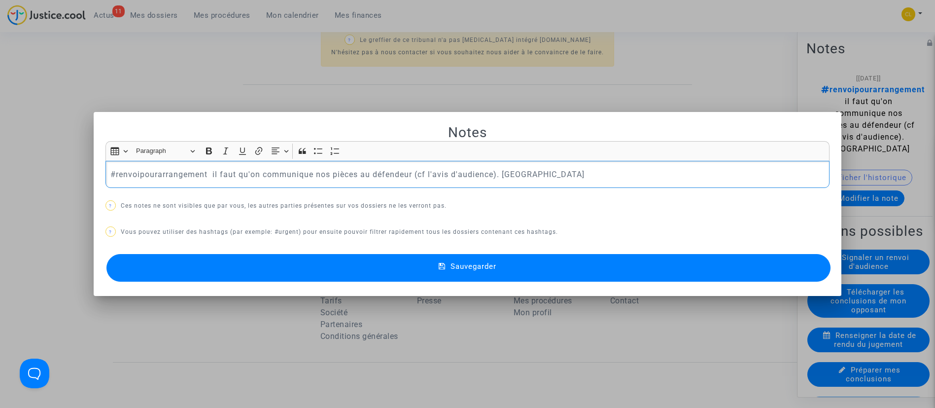
drag, startPoint x: 589, startPoint y: 175, endPoint x: 132, endPoint y: 174, distance: 457.0
click at [111, 175] on p "#renvoipourarrangement il faut qu'on communique nos pièces au défendeur (cf l'a…" at bounding box center [467, 174] width 714 height 12
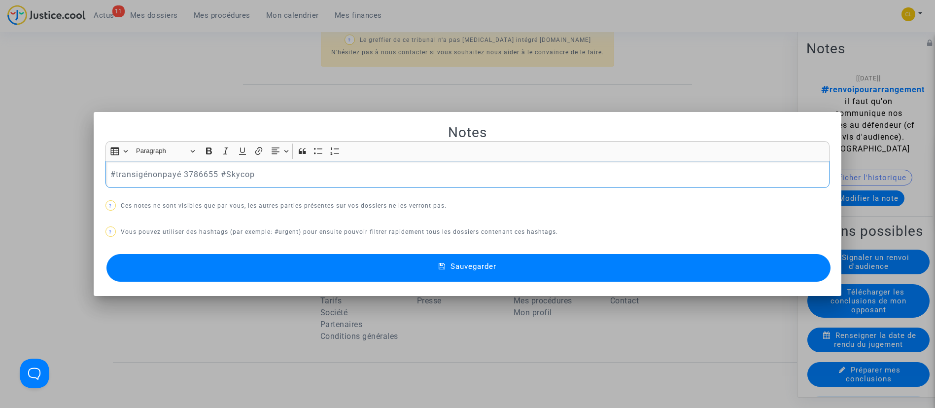
click at [456, 263] on span "Sauvegarder" at bounding box center [474, 266] width 46 height 9
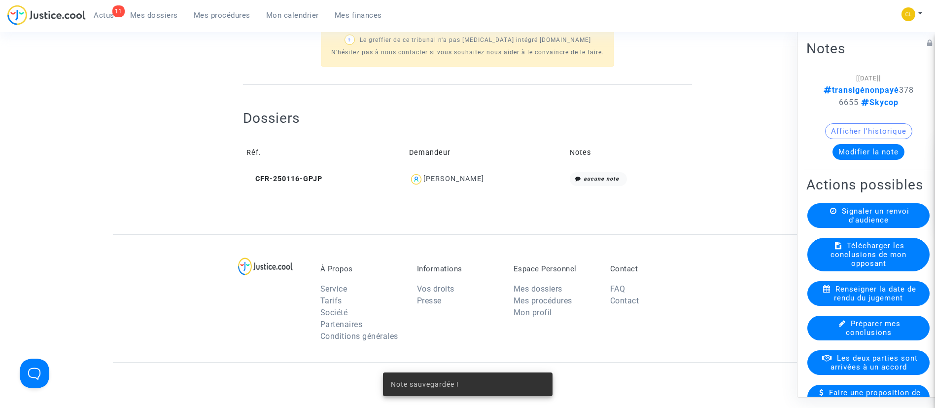
scroll to position [296, 0]
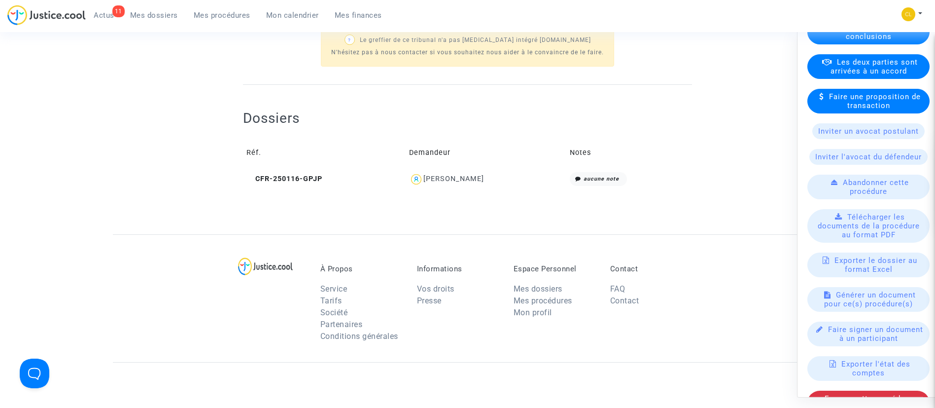
click at [873, 75] on span "Les deux parties sont arrivées à un accord" at bounding box center [874, 66] width 87 height 18
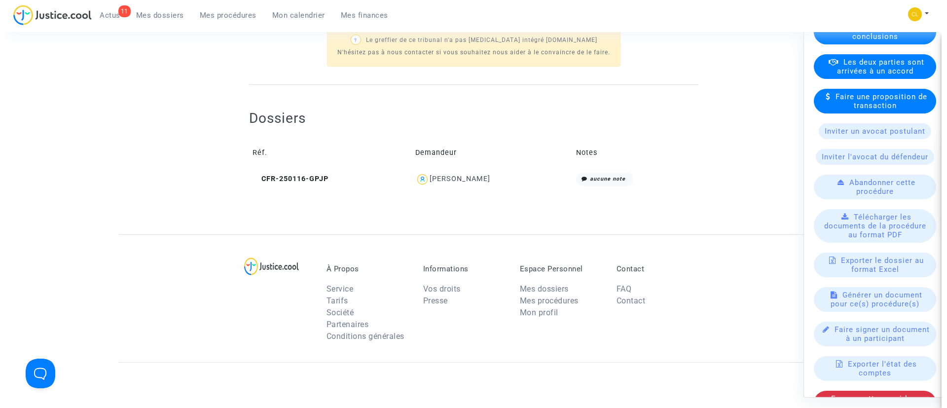
scroll to position [0, 0]
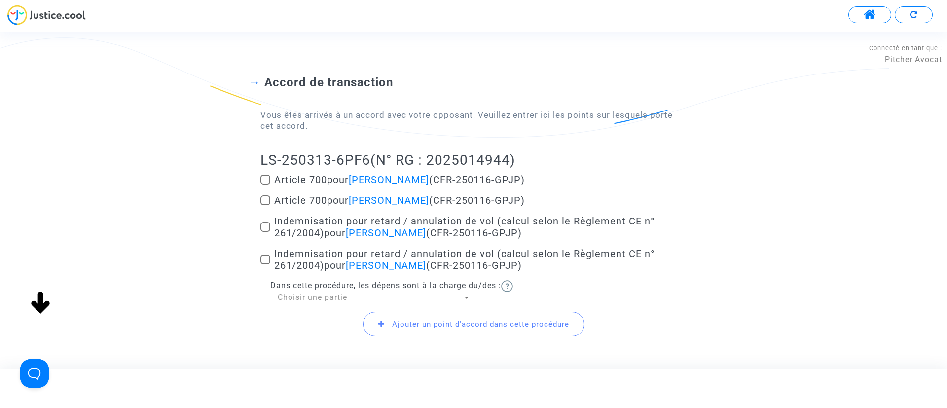
scroll to position [100, 0]
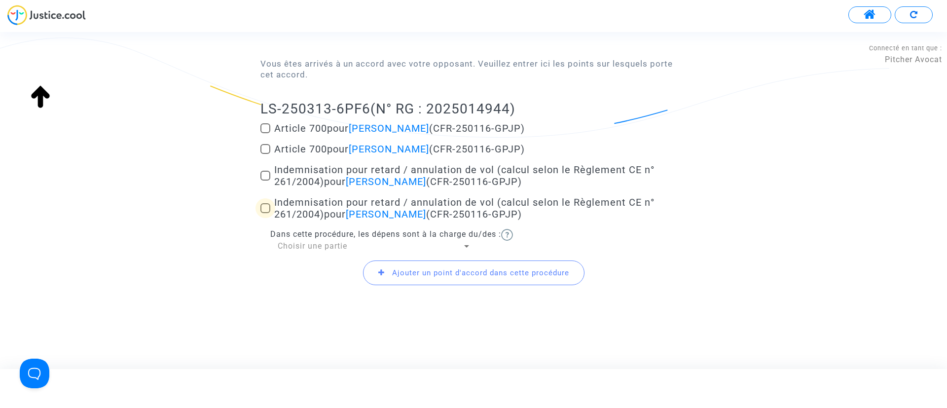
click at [335, 212] on span "pour [PERSON_NAME]" at bounding box center [375, 214] width 102 height 12
click at [265, 213] on input "Indemnisation pour retard / annulation de vol (calcul selon le Règlement CE n° …" at bounding box center [265, 213] width 0 height 0
checkbox input "true"
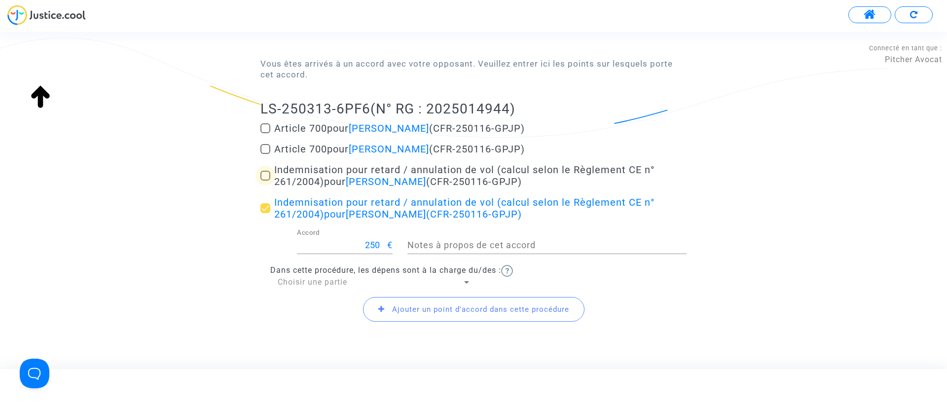
click at [330, 183] on span "pour [PERSON_NAME]" at bounding box center [375, 182] width 102 height 12
click at [265, 181] on input "Indemnisation pour retard / annulation de vol (calcul selon le Règlement CE n° …" at bounding box center [265, 180] width 0 height 0
checkbox input "true"
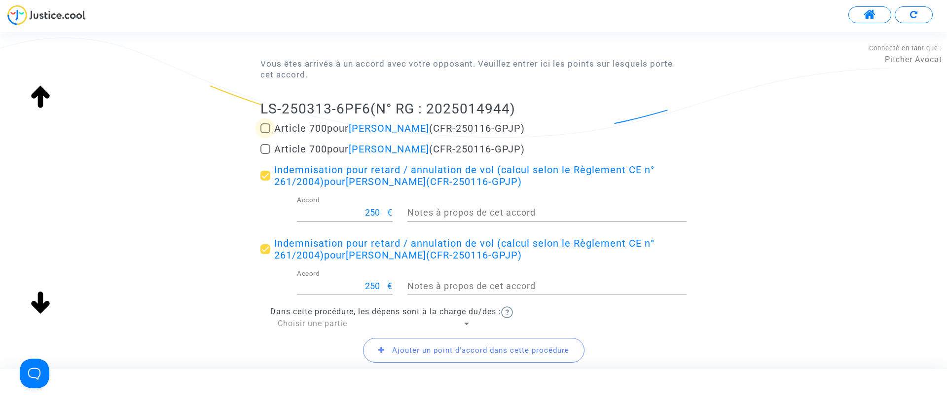
click at [329, 128] on span "Article 700 pour [PERSON_NAME] (CFR-250116-GPJP)" at bounding box center [399, 128] width 250 height 12
click at [265, 133] on input "Article 700 pour [PERSON_NAME] (CFR-250116-GPJP)" at bounding box center [265, 133] width 0 height 0
checkbox input "true"
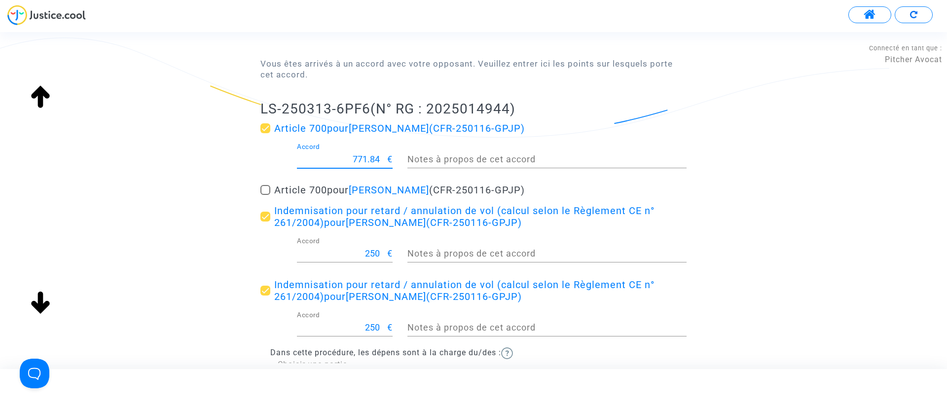
drag, startPoint x: 351, startPoint y: 154, endPoint x: 423, endPoint y: 163, distance: 72.5
click at [423, 163] on div "771.84 Accord € Notes à propos de cet accord" at bounding box center [473, 161] width 441 height 36
type input "200"
click at [750, 155] on div "Accord de transaction Vous êtes arrivés à un accord avec votre opposant. Veuill…" at bounding box center [473, 208] width 947 height 448
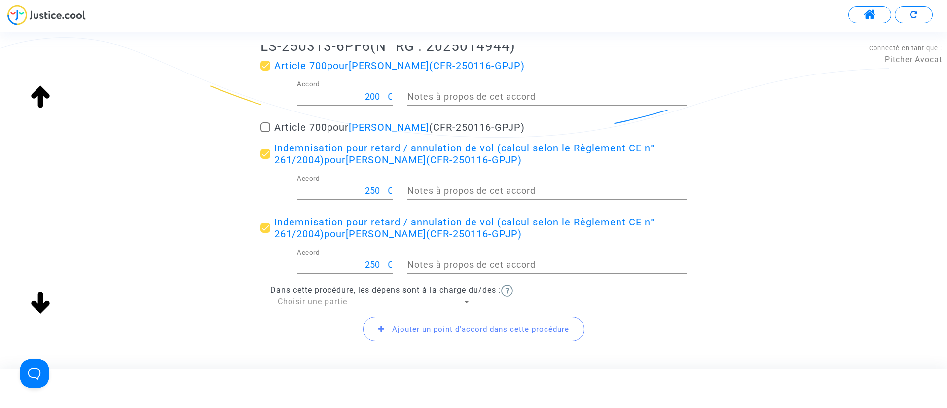
scroll to position [219, 0]
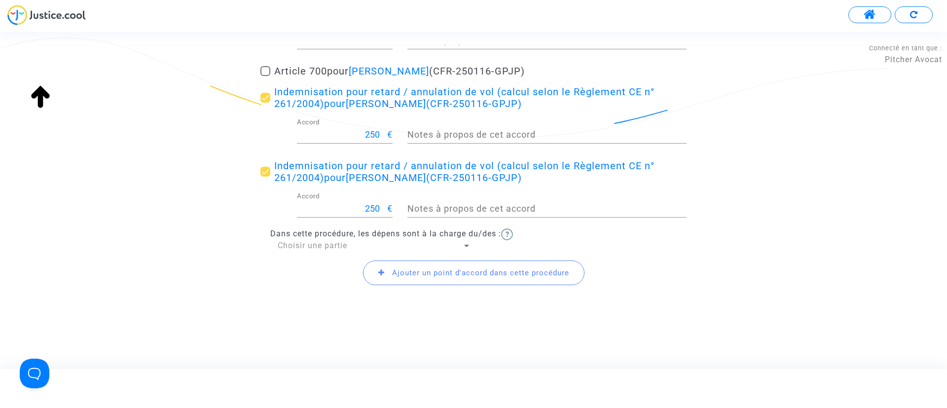
click at [329, 248] on span "Choisir une partie" at bounding box center [313, 245] width 70 height 9
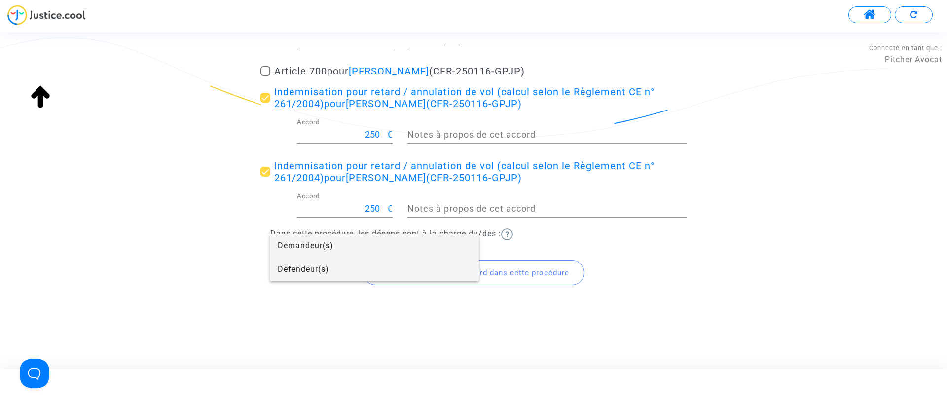
click at [331, 276] on span "Défendeur(s)" at bounding box center [374, 269] width 193 height 24
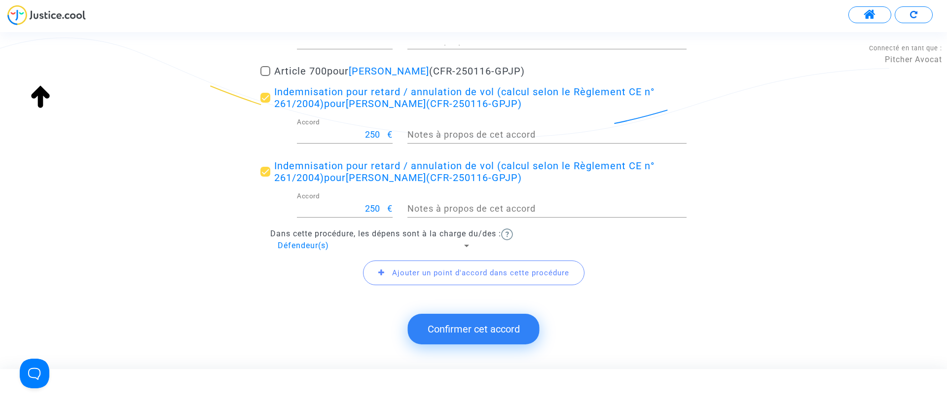
click at [460, 334] on button "Confirmer cet accord" at bounding box center [474, 329] width 132 height 31
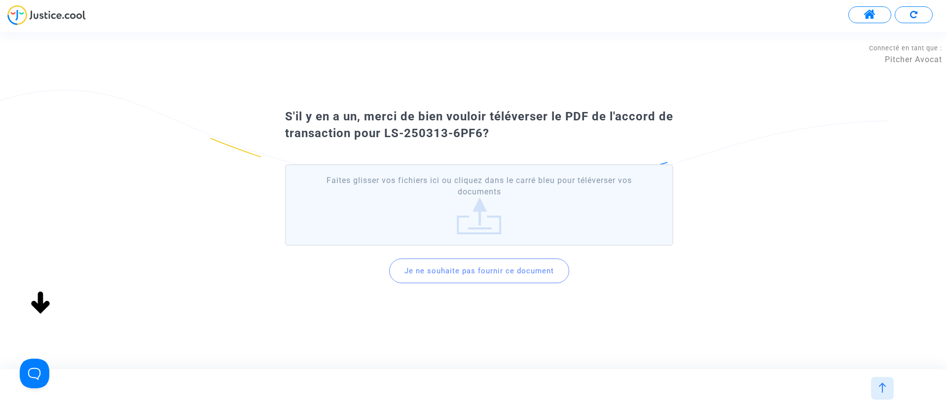
click at [471, 278] on button "Je ne souhaite pas fournir ce document" at bounding box center [479, 270] width 180 height 25
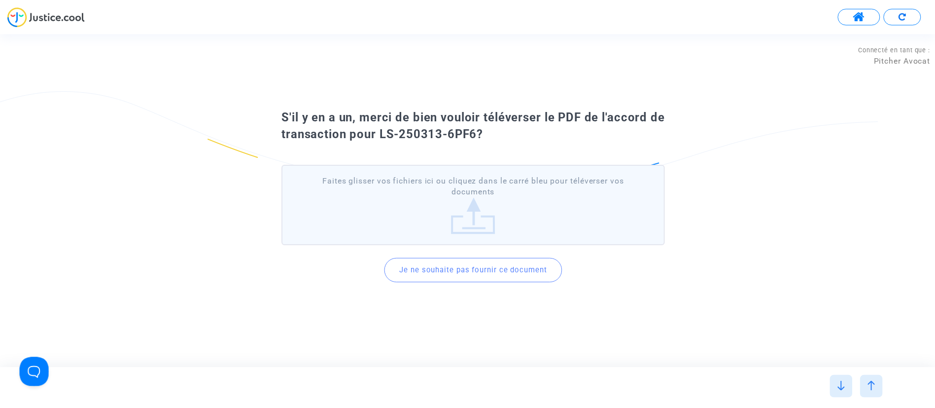
scroll to position [0, 0]
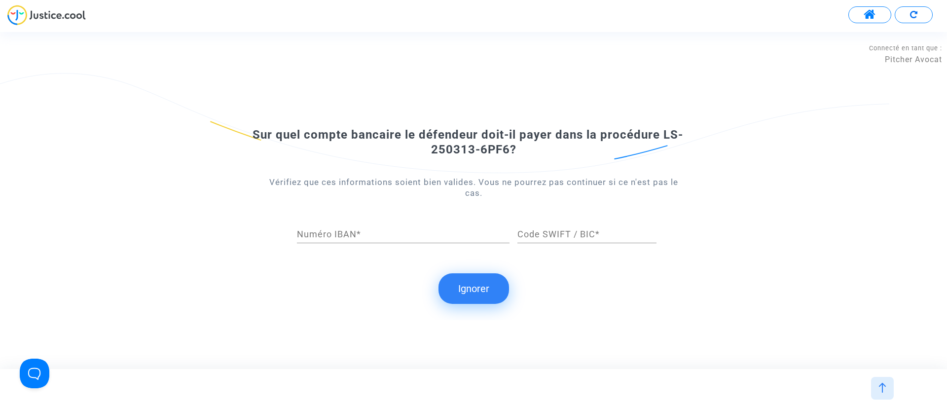
drag, startPoint x: 439, startPoint y: 283, endPoint x: 444, endPoint y: 277, distance: 8.2
click at [440, 282] on button "Ignorer" at bounding box center [473, 288] width 70 height 31
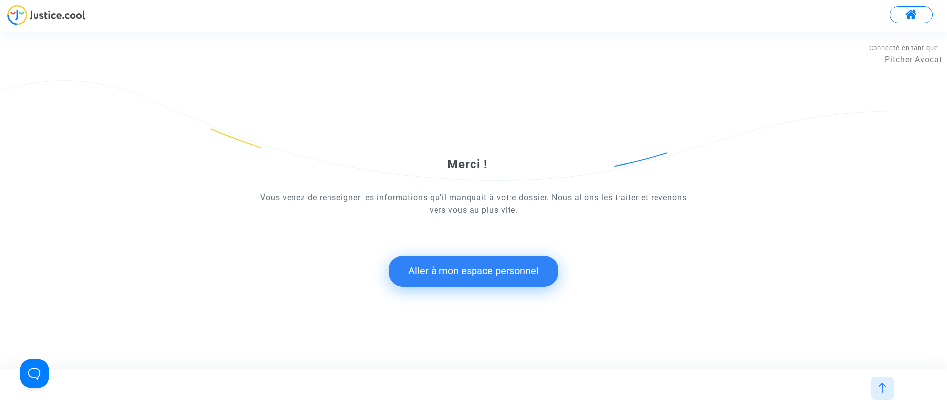
click at [455, 274] on button "Aller à mon espace personnel" at bounding box center [473, 270] width 170 height 31
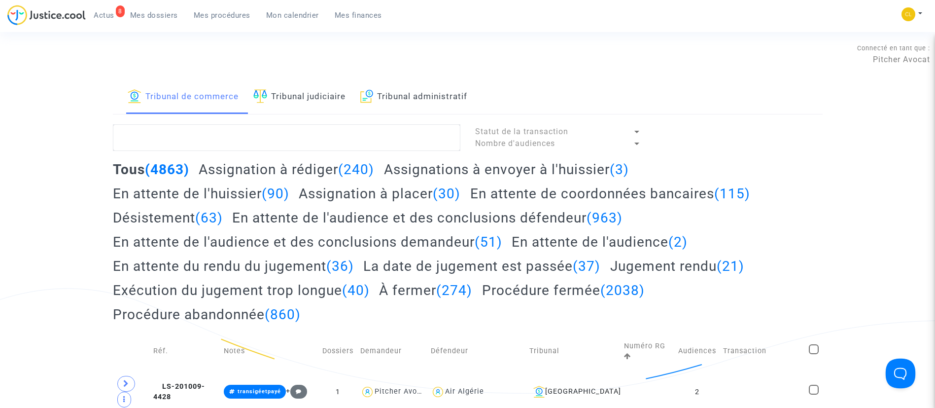
click at [284, 98] on link "Tribunal judiciaire" at bounding box center [299, 97] width 92 height 34
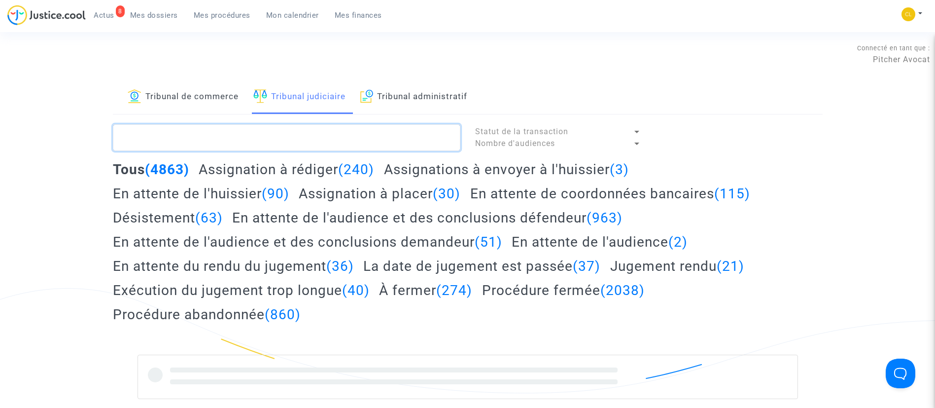
click at [285, 145] on textarea at bounding box center [287, 137] width 348 height 27
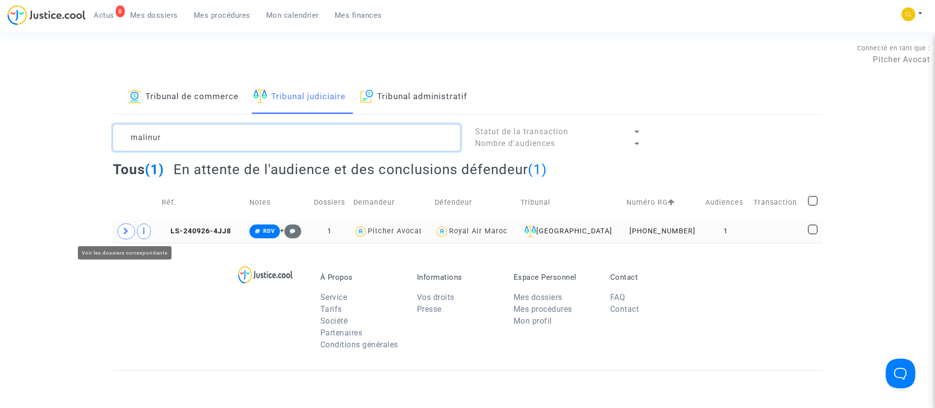
type textarea "malinur"
click at [128, 233] on icon at bounding box center [126, 230] width 6 height 7
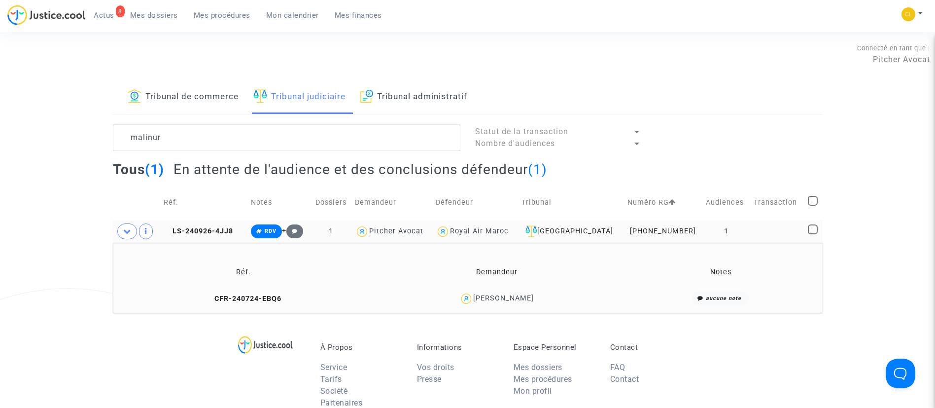
click at [505, 300] on div "[PERSON_NAME]" at bounding box center [503, 298] width 61 height 8
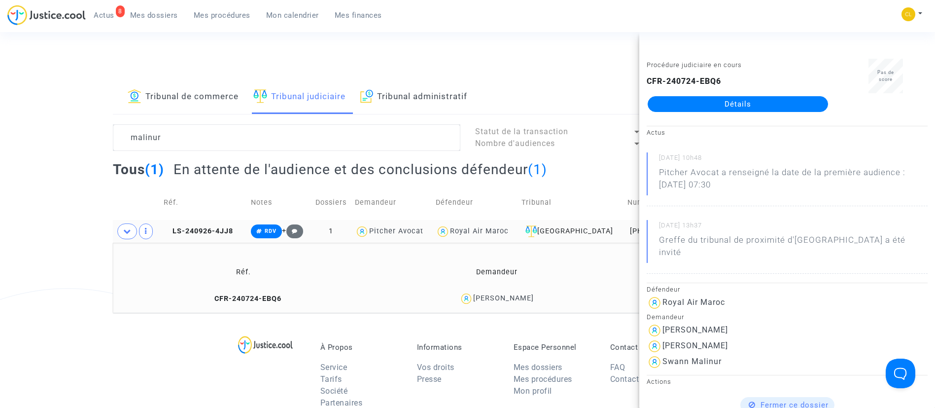
drag, startPoint x: 710, startPoint y: 102, endPoint x: 720, endPoint y: 98, distance: 10.6
click at [710, 102] on link "Détails" at bounding box center [738, 104] width 180 height 16
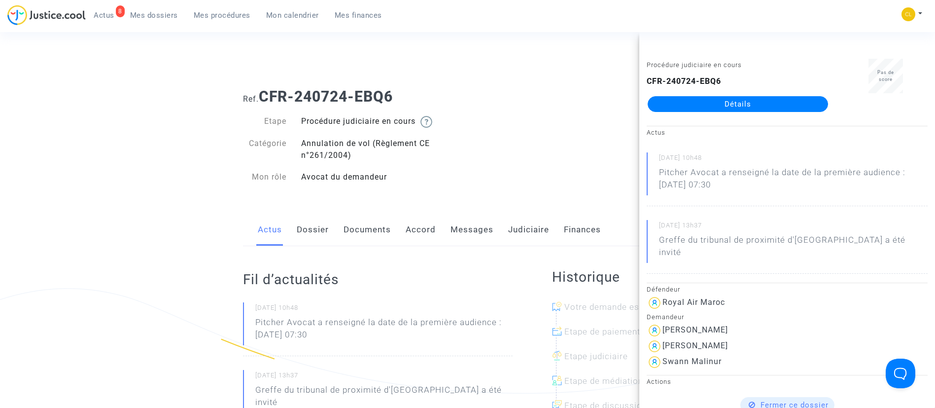
click at [487, 232] on link "Messages" at bounding box center [472, 229] width 43 height 33
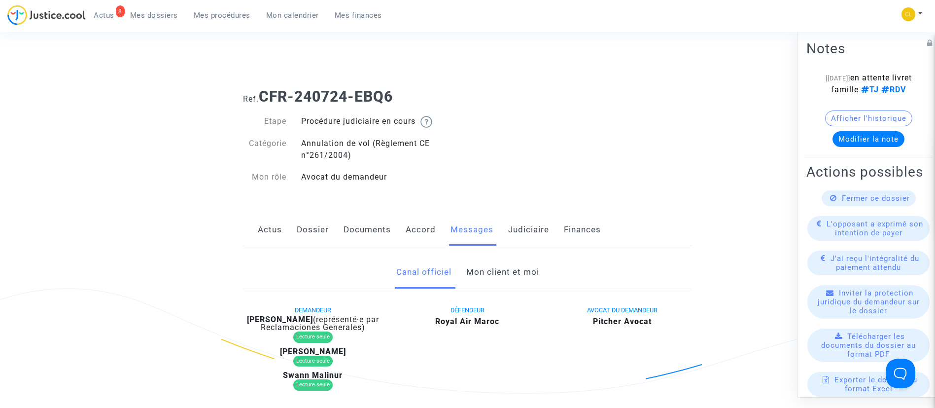
click at [487, 271] on link "Mon client et moi" at bounding box center [502, 272] width 73 height 33
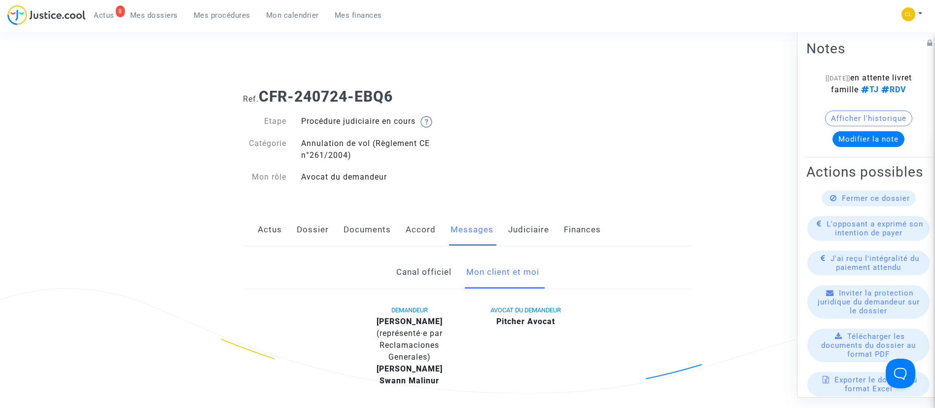
scroll to position [296, 0]
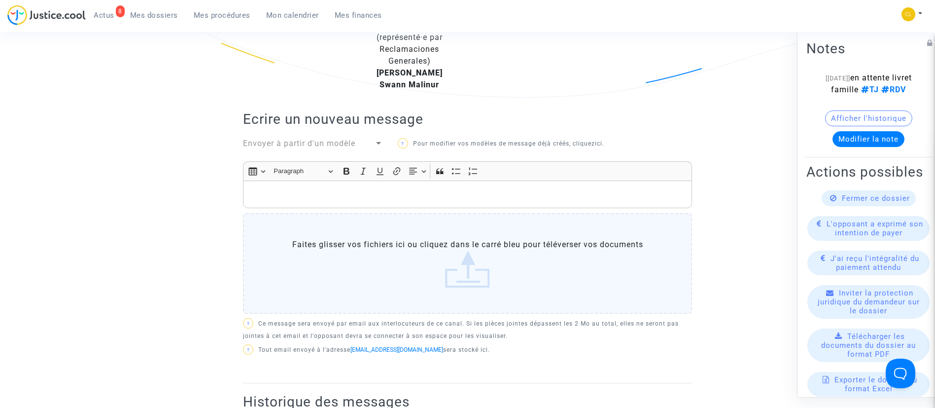
click at [425, 203] on div "Rich Text Editor, main" at bounding box center [467, 194] width 449 height 28
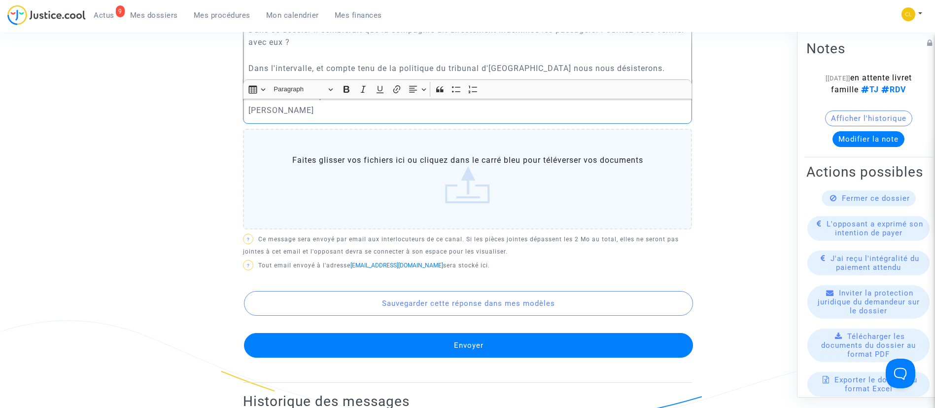
scroll to position [666, 0]
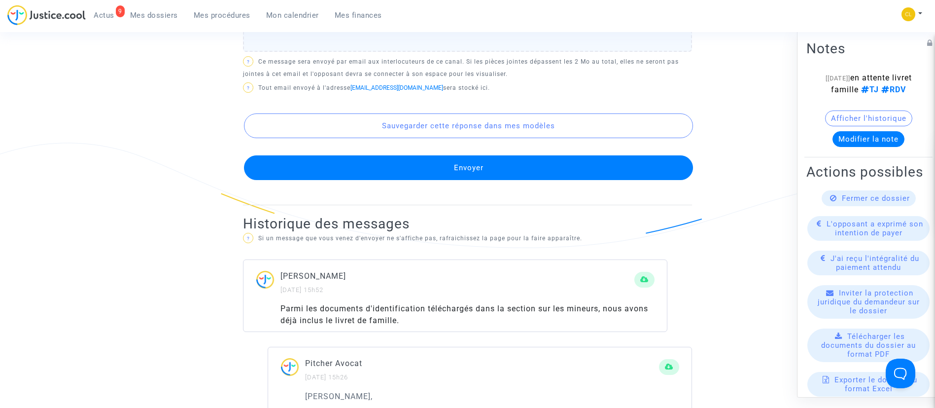
click at [480, 170] on button "Envoyer" at bounding box center [468, 167] width 449 height 25
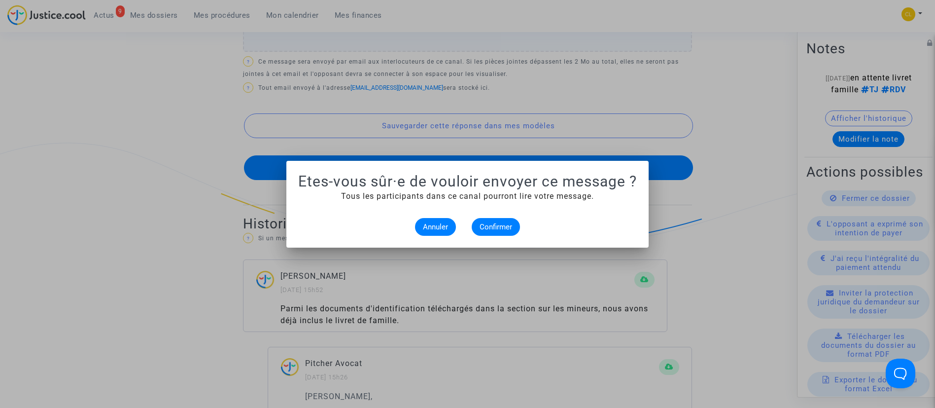
scroll to position [0, 0]
click at [486, 221] on button "Confirmer" at bounding box center [496, 227] width 48 height 18
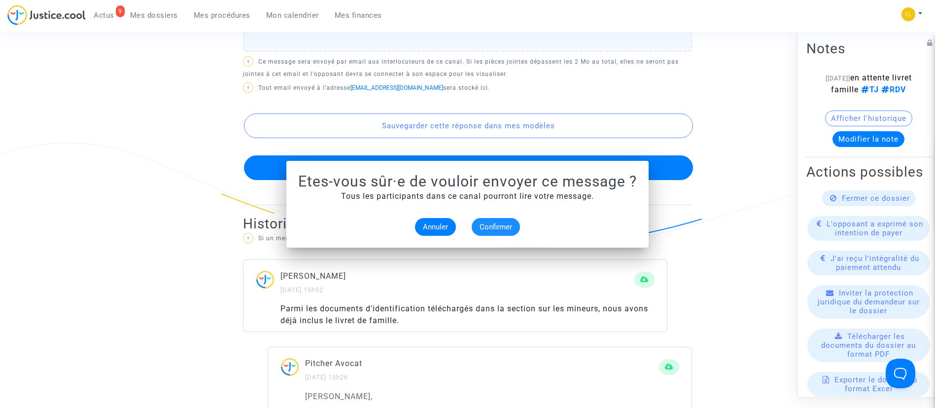
scroll to position [666, 0]
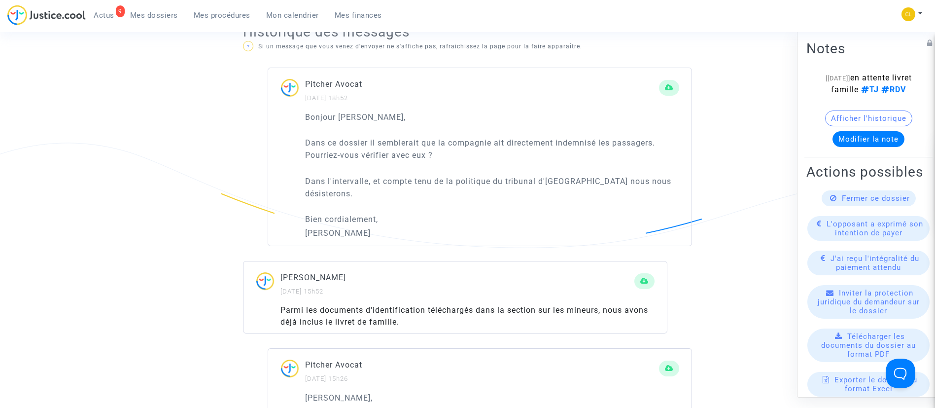
drag, startPoint x: 243, startPoint y: 8, endPoint x: 162, endPoint y: 15, distance: 81.2
click at [243, 8] on link "Mes procédures" at bounding box center [222, 15] width 72 height 15
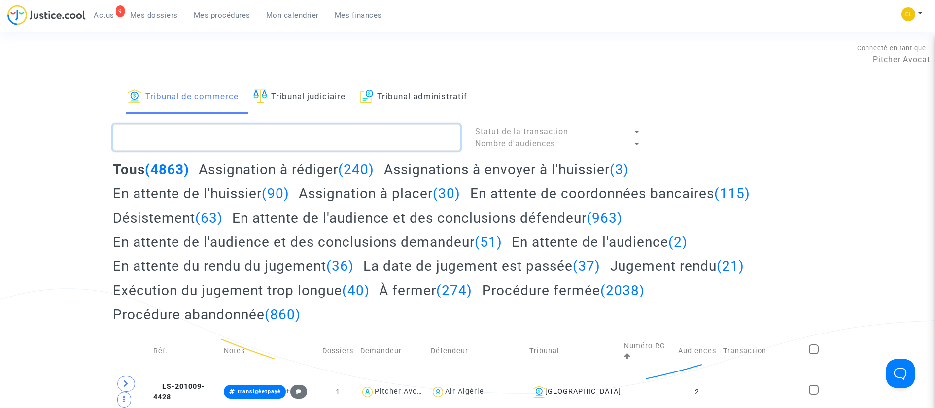
click at [278, 141] on textarea at bounding box center [287, 137] width 348 height 27
click at [289, 21] on link "Mon calendrier" at bounding box center [292, 15] width 69 height 15
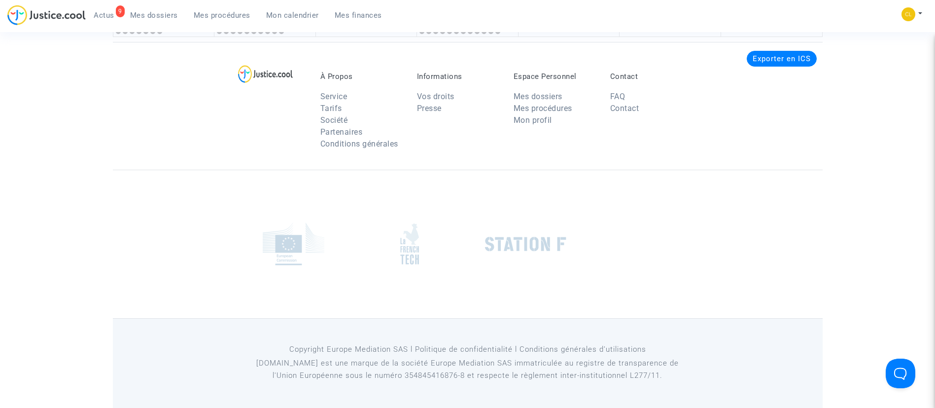
scroll to position [2540, 0]
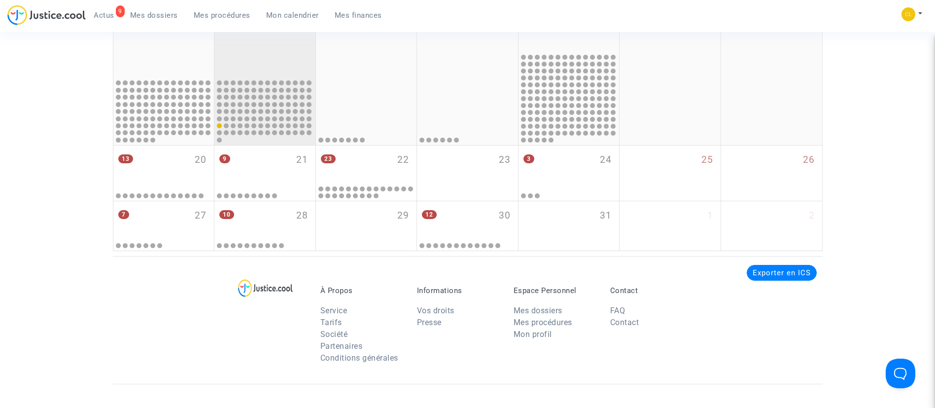
click at [270, 70] on div "113 14" at bounding box center [264, 46] width 101 height 64
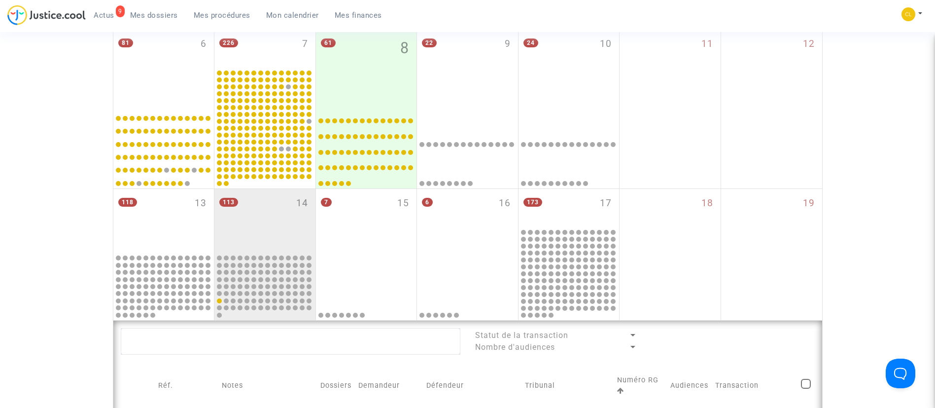
scroll to position [543, 0]
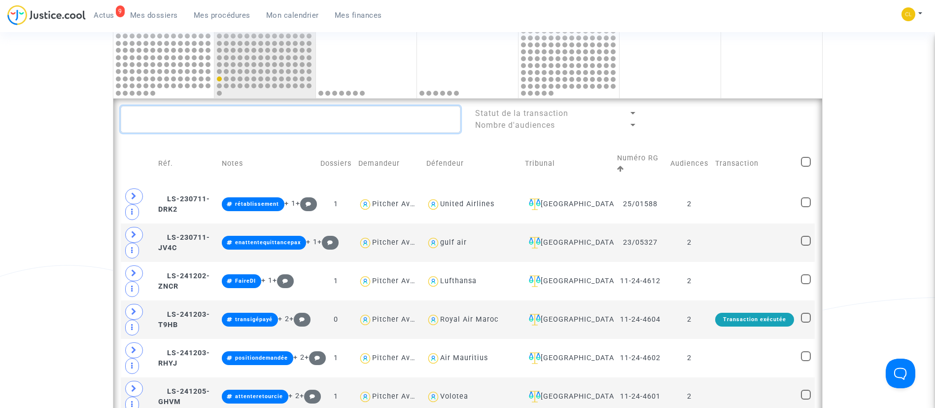
click at [381, 129] on textarea at bounding box center [291, 119] width 340 height 27
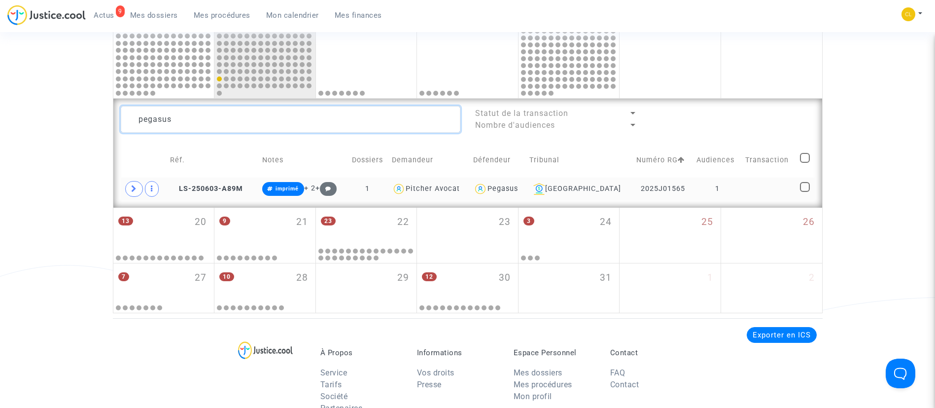
type textarea "pegasus"
click at [743, 180] on td at bounding box center [769, 188] width 55 height 23
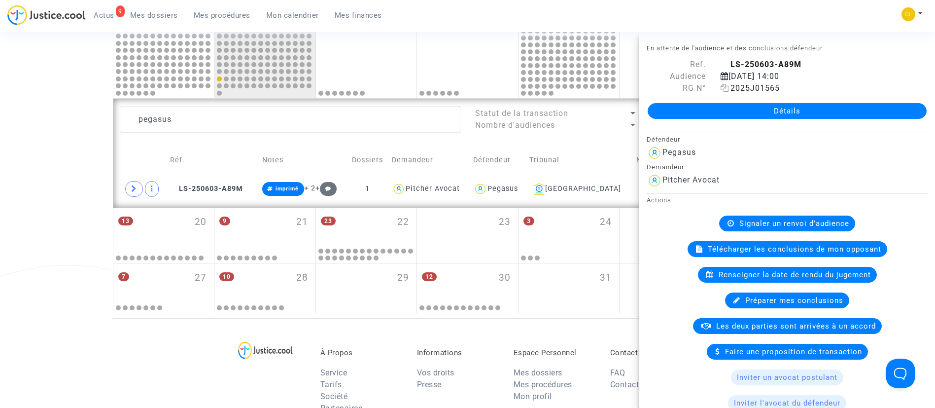
click at [727, 90] on span "2025J01565" at bounding box center [750, 87] width 59 height 9
click at [721, 88] on icon at bounding box center [725, 88] width 8 height 8
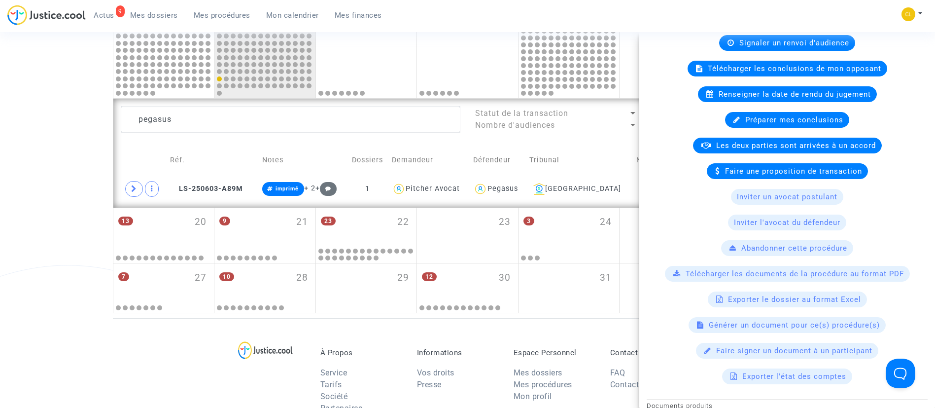
scroll to position [148, 0]
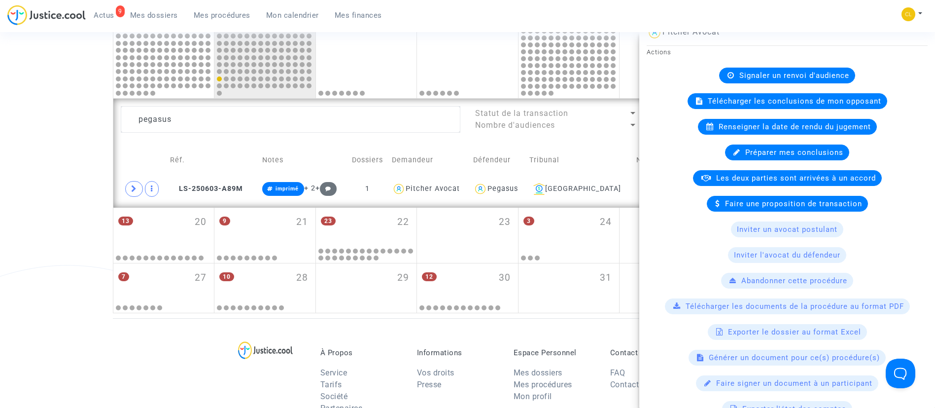
click at [754, 101] on span "Télécharger les conclusions de mon opposant" at bounding box center [795, 101] width 174 height 9
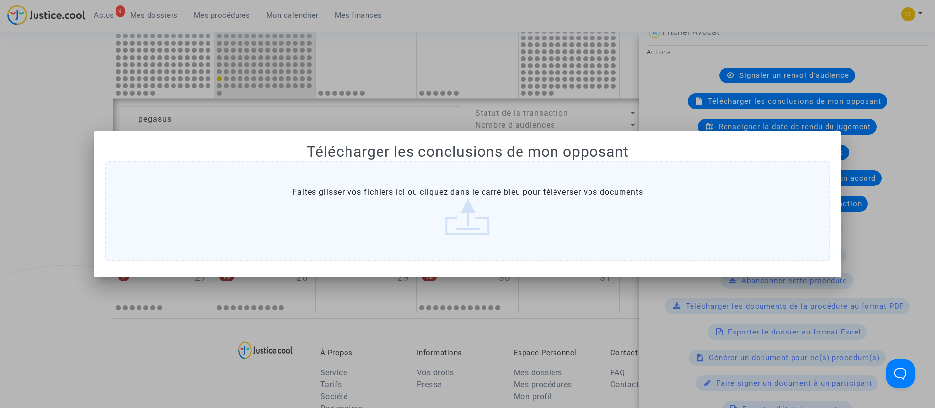
scroll to position [0, 0]
click at [901, 51] on div at bounding box center [467, 204] width 935 height 408
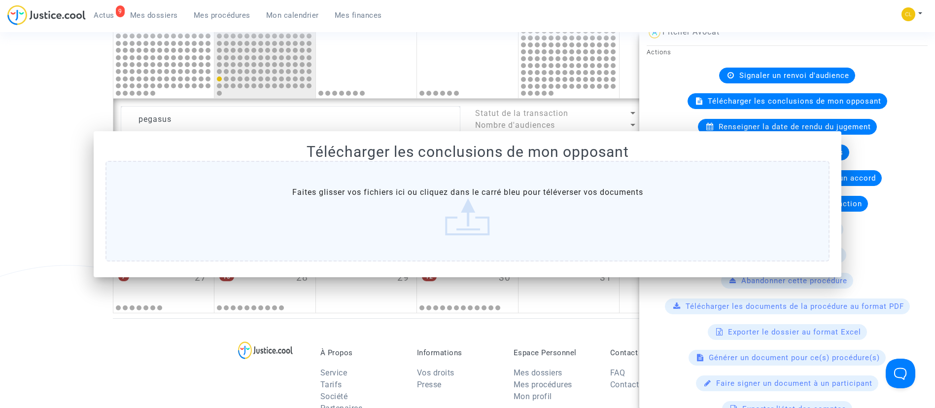
scroll to position [543, 0]
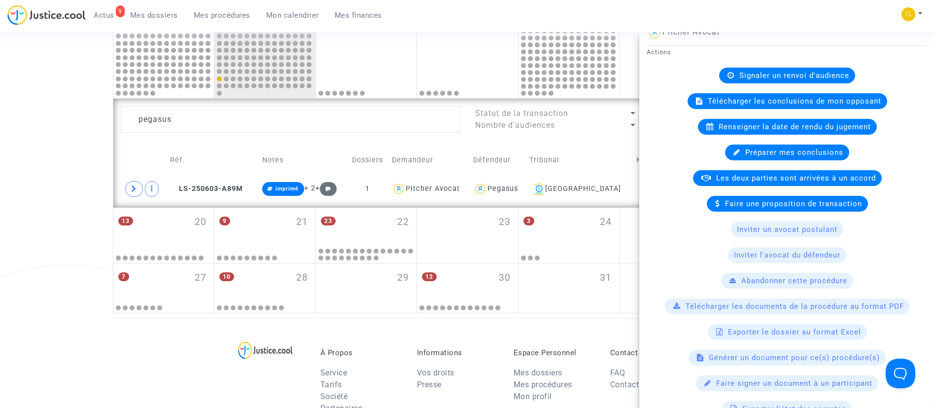
click at [694, 310] on span "Télécharger les documents de la procédure au format PDF" at bounding box center [795, 306] width 218 height 9
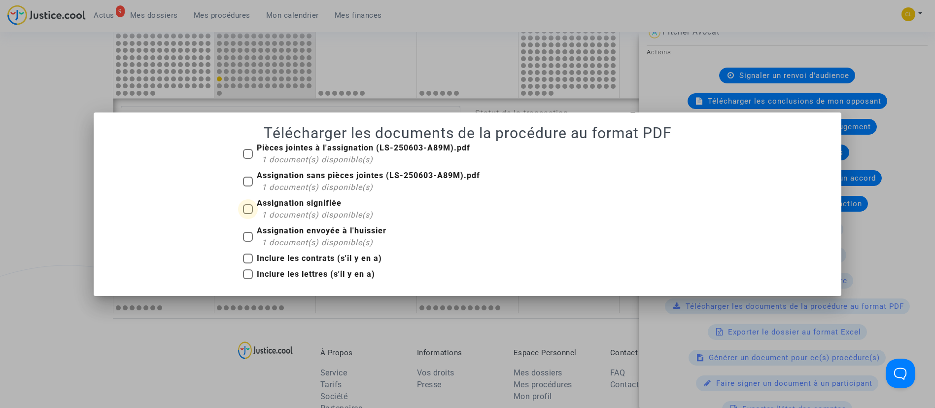
click at [269, 204] on b "Assignation signifiée" at bounding box center [299, 202] width 85 height 9
click at [248, 214] on input "Assignation signifiée 1 document(s) disponible(s)" at bounding box center [247, 214] width 0 height 0
checkbox input "true"
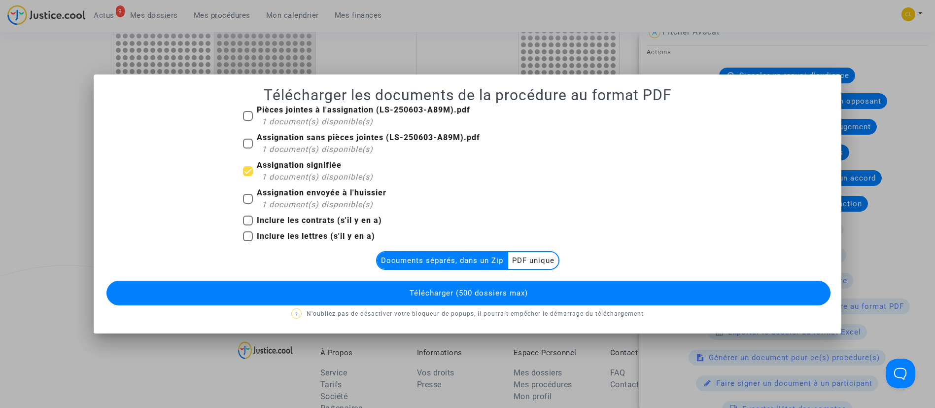
click at [290, 110] on b "Pièces jointes à l'assignation (LS-250603-A89M).pdf" at bounding box center [363, 109] width 213 height 9
click at [248, 121] on input "Pièces jointes à l'assignation (LS-250603-A89M).pdf 1 document(s) disponible(s)" at bounding box center [247, 121] width 0 height 0
checkbox input "true"
click at [534, 259] on multi-toggle-item "PDF unique" at bounding box center [533, 260] width 50 height 17
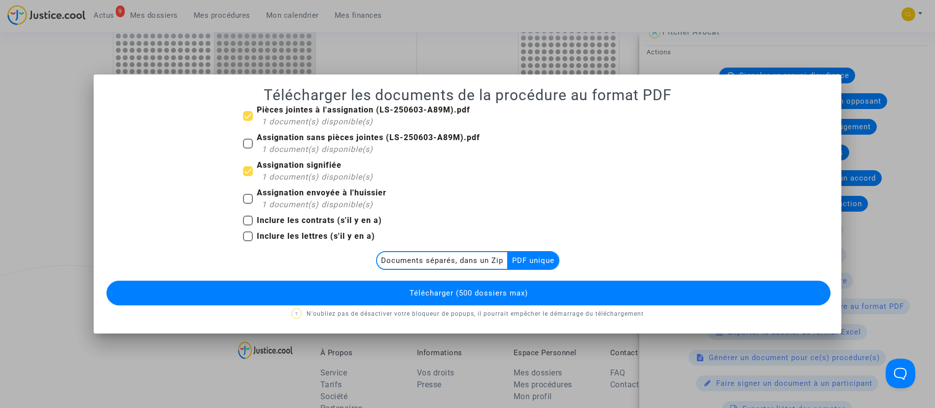
click at [510, 302] on button "Télécharger (500 dossiers max)" at bounding box center [468, 293] width 725 height 25
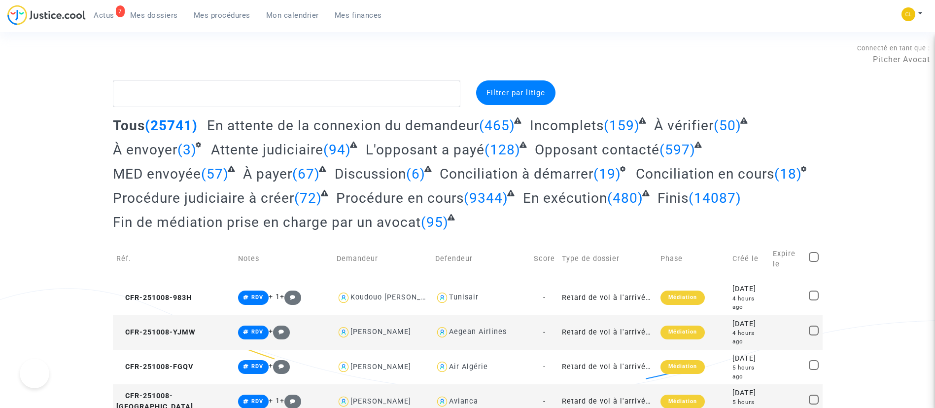
drag, startPoint x: 294, startPoint y: 14, endPoint x: 308, endPoint y: 67, distance: 54.7
click at [294, 14] on span "Mon calendrier" at bounding box center [292, 15] width 53 height 9
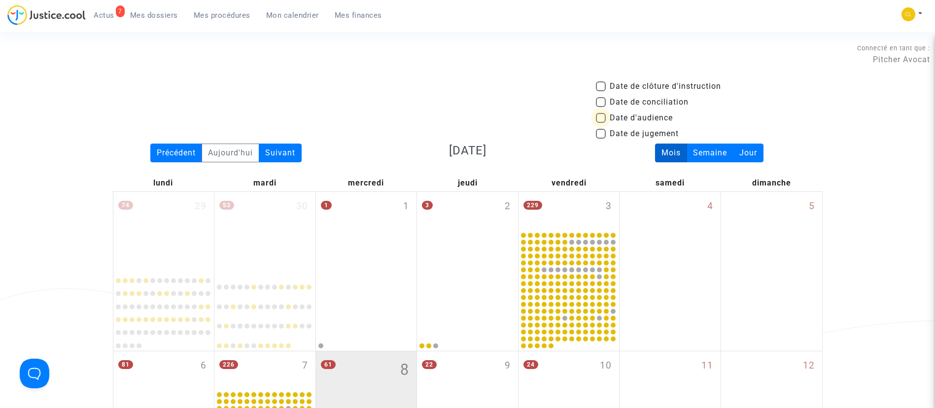
click at [615, 113] on span "Date d'audience" at bounding box center [641, 118] width 63 height 12
click at [601, 123] on input "Date d'audience" at bounding box center [600, 123] width 0 height 0
checkbox input "true"
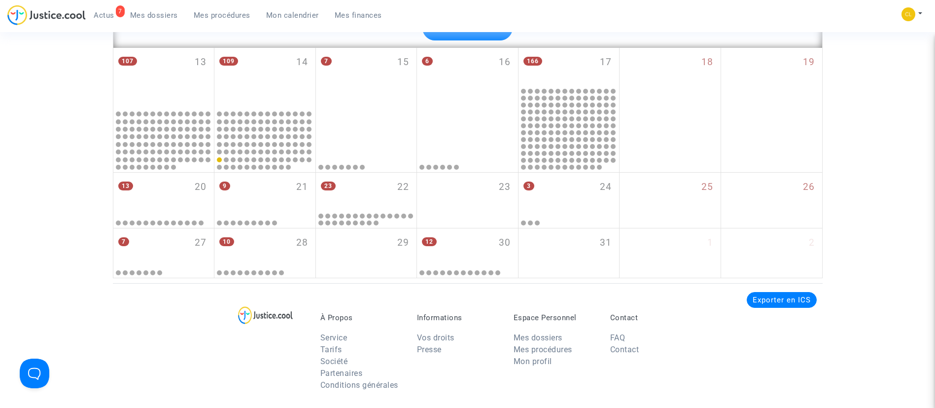
scroll to position [2425, 0]
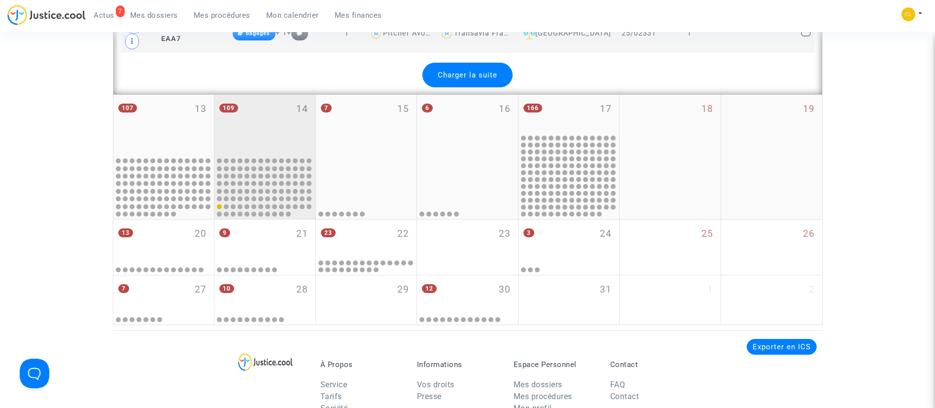
click at [282, 145] on div "109 14" at bounding box center [264, 125] width 101 height 61
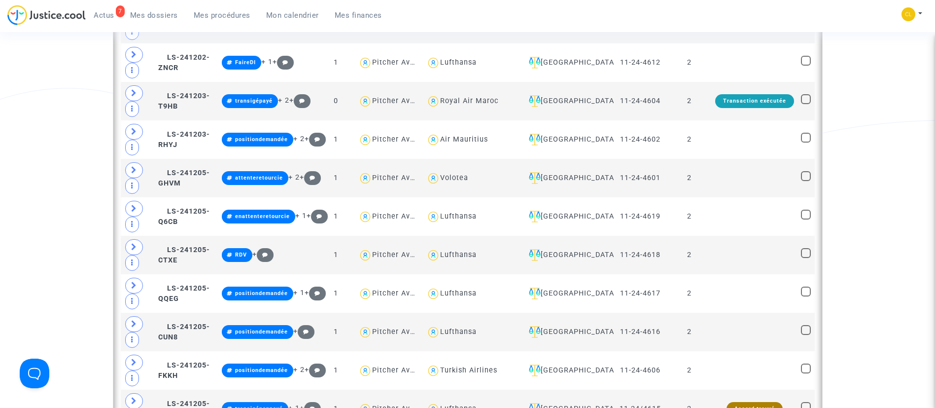
scroll to position [2425, 0]
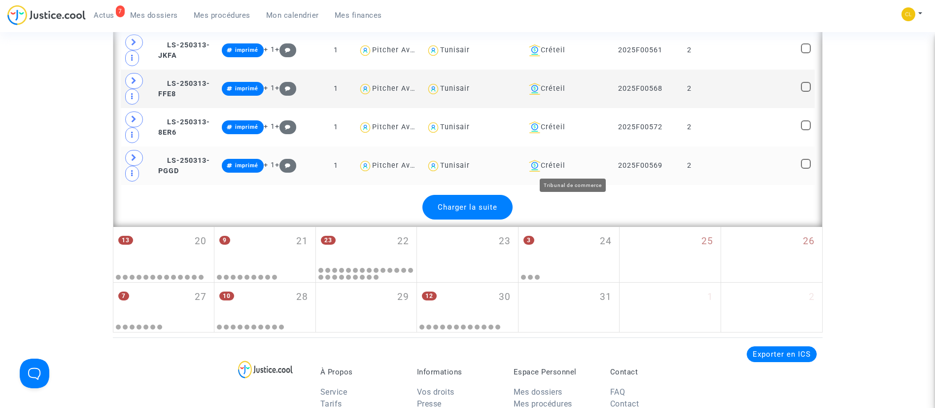
click at [574, 169] on div "Créteil" at bounding box center [568, 166] width 86 height 12
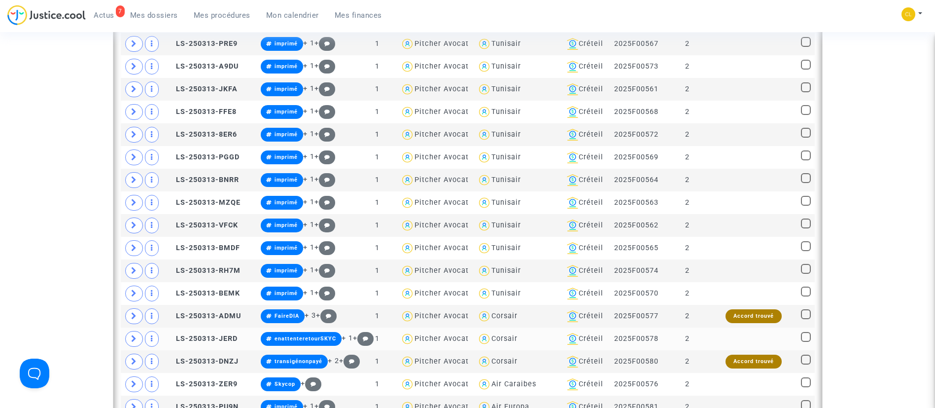
scroll to position [910, 0]
